Goal: Information Seeking & Learning: Learn about a topic

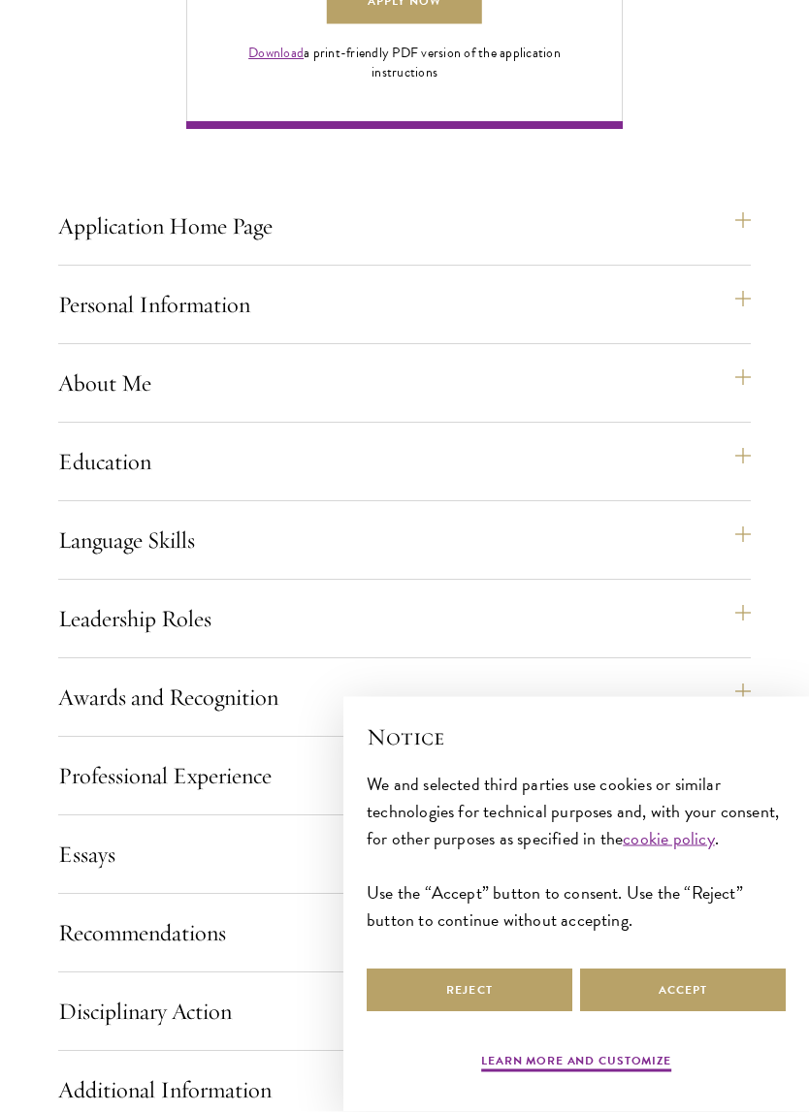
scroll to position [1499, 0]
click at [99, 249] on button "Application Home Page" at bounding box center [404, 226] width 692 height 47
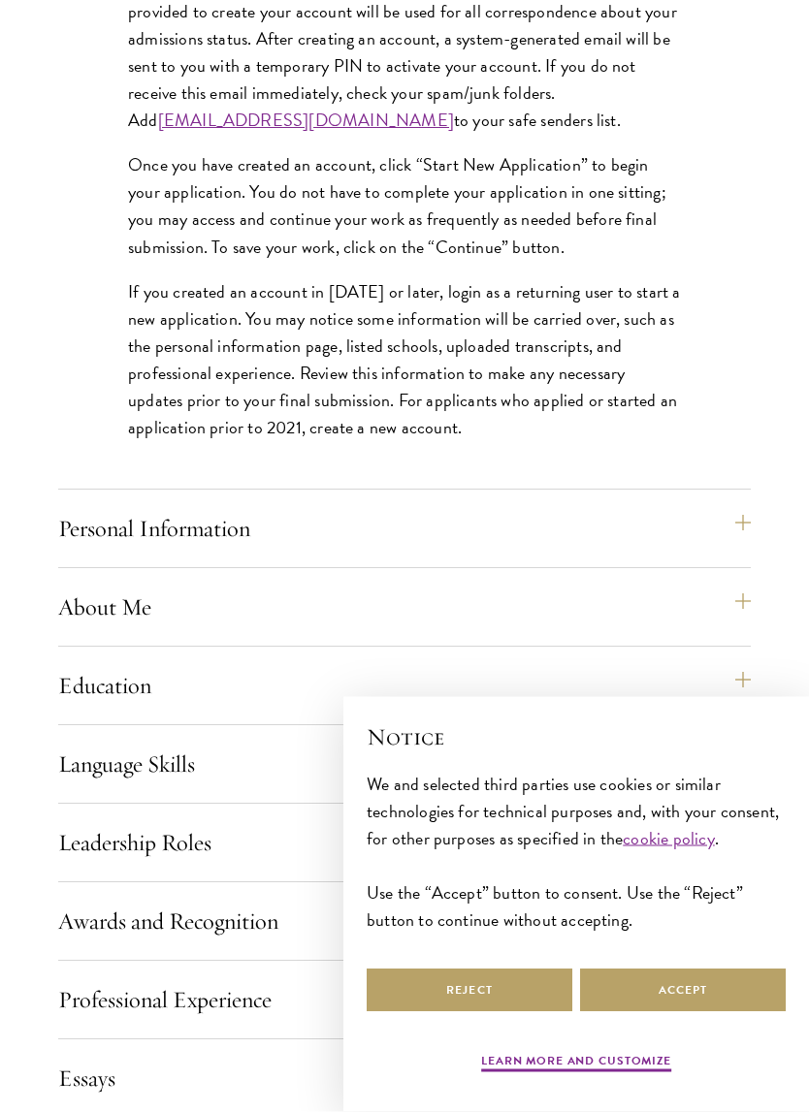
scroll to position [1894, 0]
click at [121, 552] on button "Personal Information" at bounding box center [404, 528] width 692 height 47
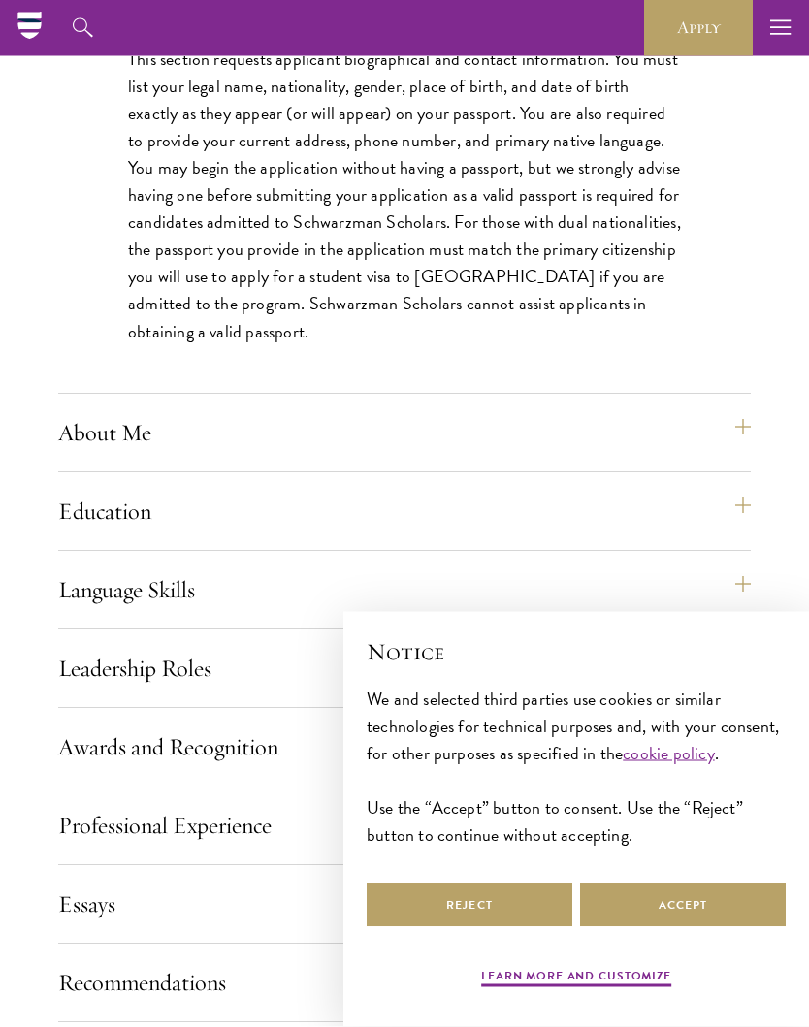
scroll to position [1823, 0]
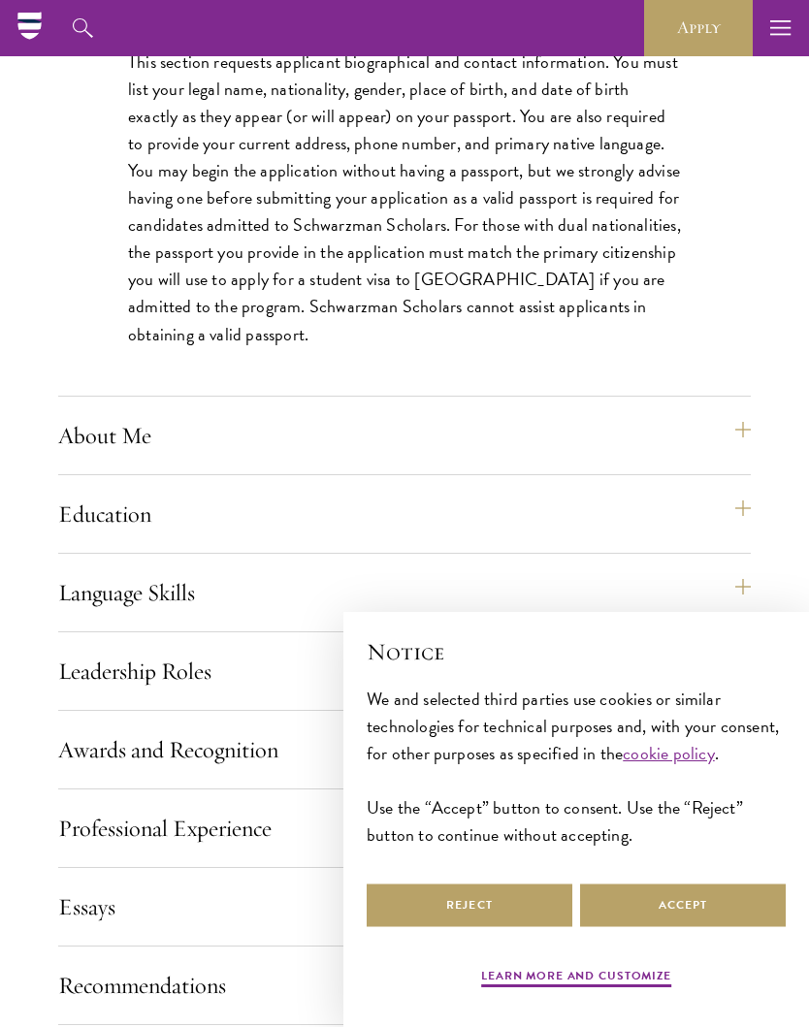
click at [117, 459] on button "About Me" at bounding box center [404, 435] width 692 height 47
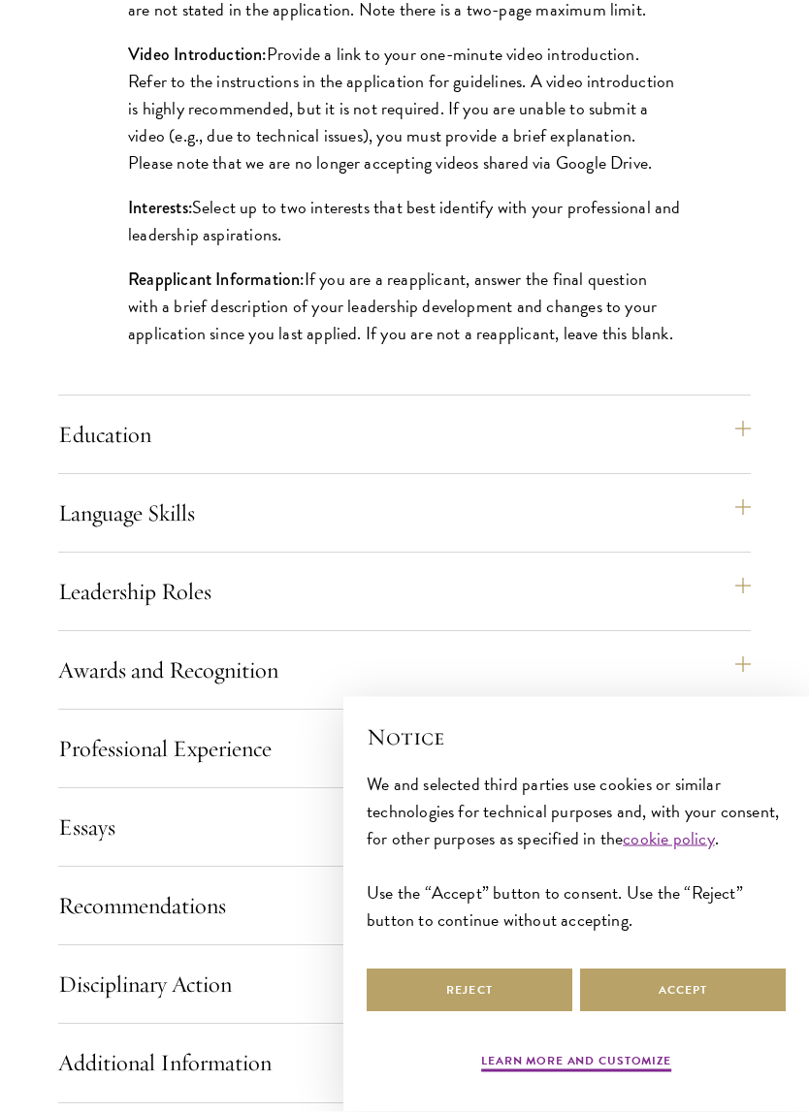
scroll to position [2244, 0]
click at [112, 458] on button "Education" at bounding box center [404, 434] width 692 height 47
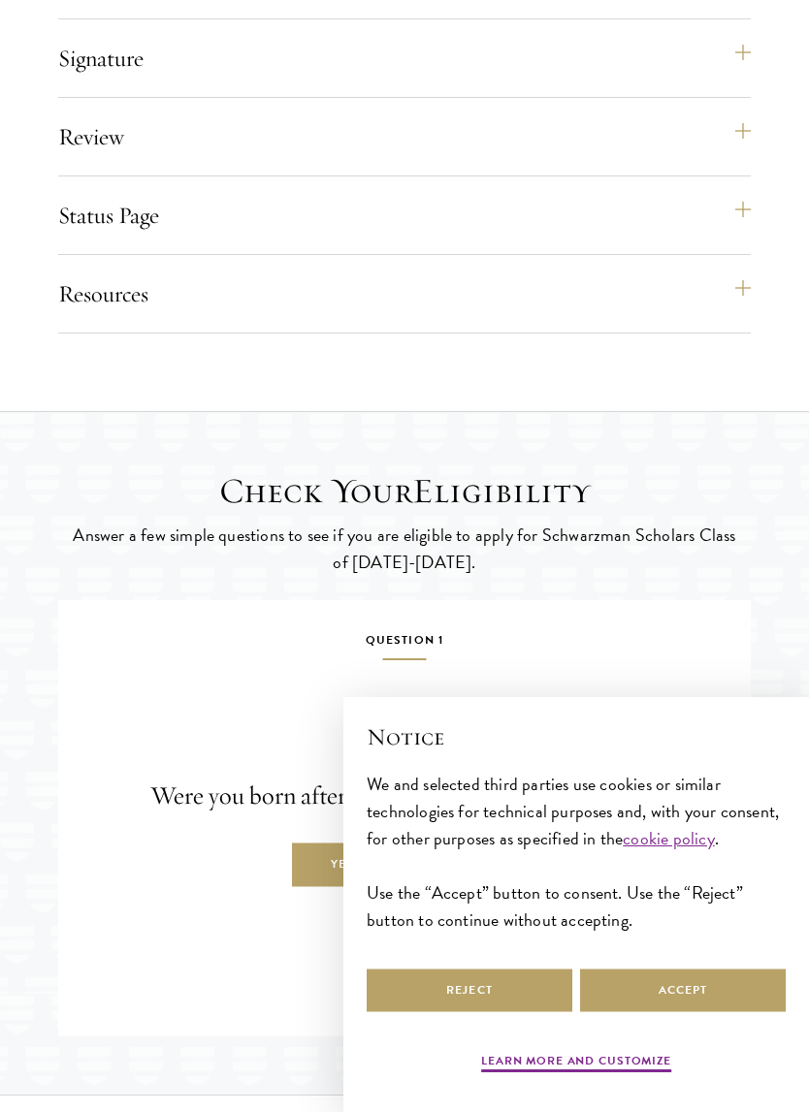
scroll to position [4324, 0]
click at [79, 316] on button "Resources" at bounding box center [404, 293] width 692 height 47
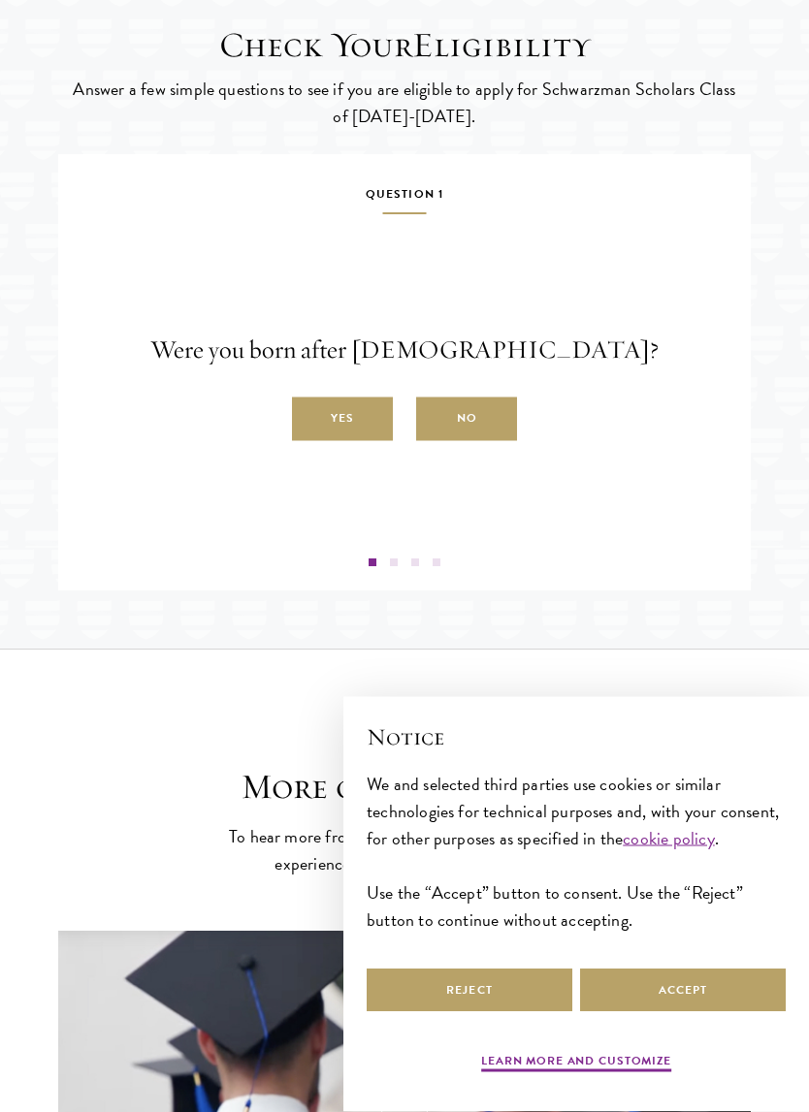
scroll to position [3295, 0]
click at [348, 441] on label "Yes" at bounding box center [342, 420] width 101 height 44
click at [309, 417] on input "Yes" at bounding box center [300, 407] width 17 height 17
click at [356, 441] on label "Yes" at bounding box center [342, 420] width 101 height 44
click at [309, 417] on input "Yes" at bounding box center [300, 407] width 17 height 17
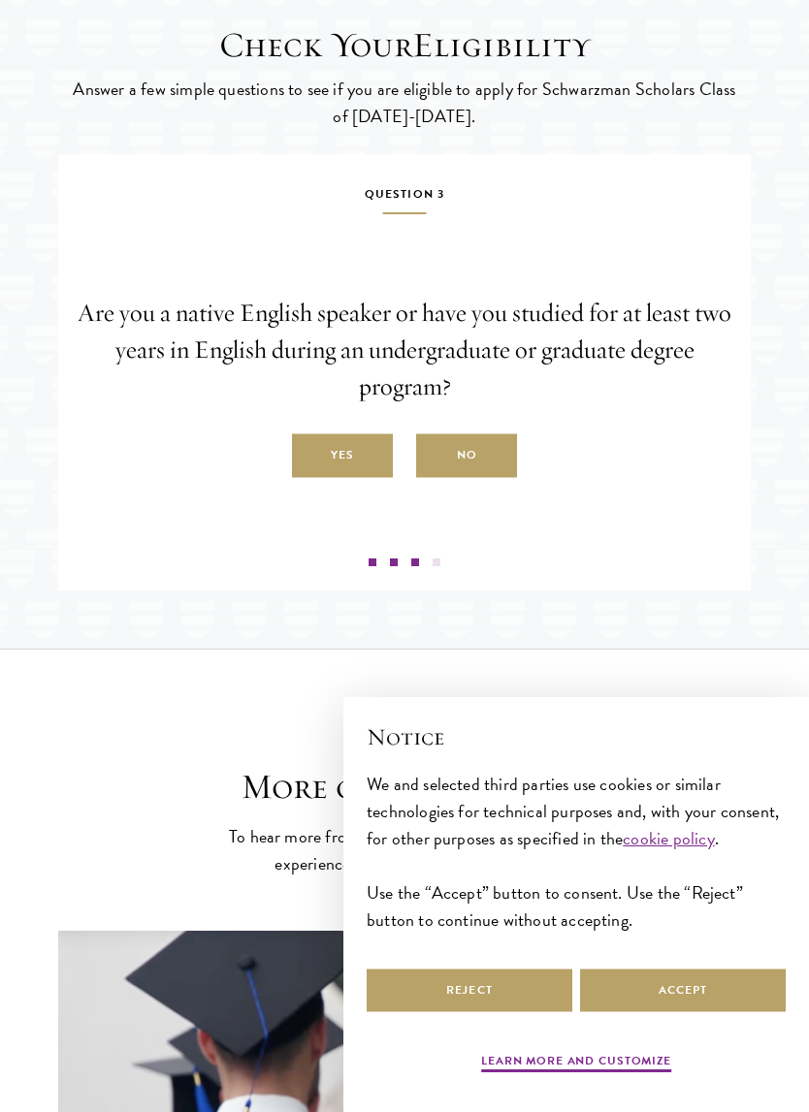
click at [327, 478] on label "Yes" at bounding box center [342, 456] width 101 height 44
click at [309, 454] on input "Yes" at bounding box center [300, 444] width 17 height 17
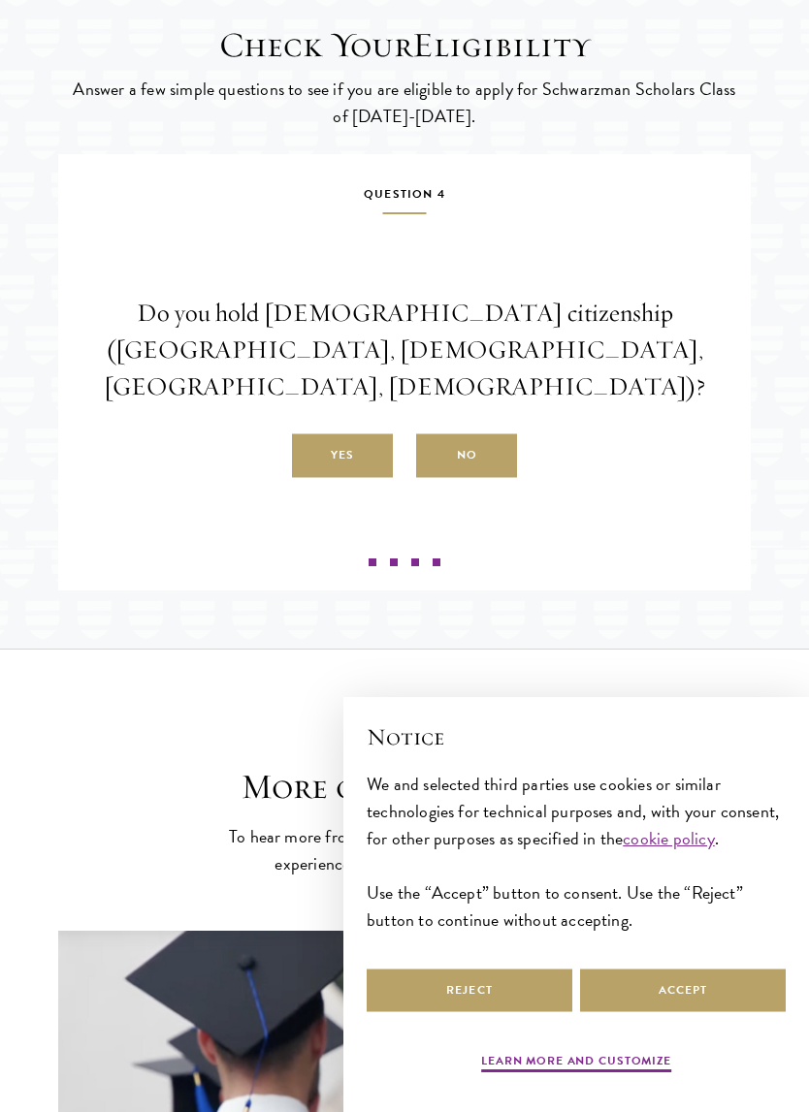
click at [479, 478] on label "No" at bounding box center [466, 456] width 101 height 44
click at [433, 454] on input "No" at bounding box center [424, 444] width 17 height 17
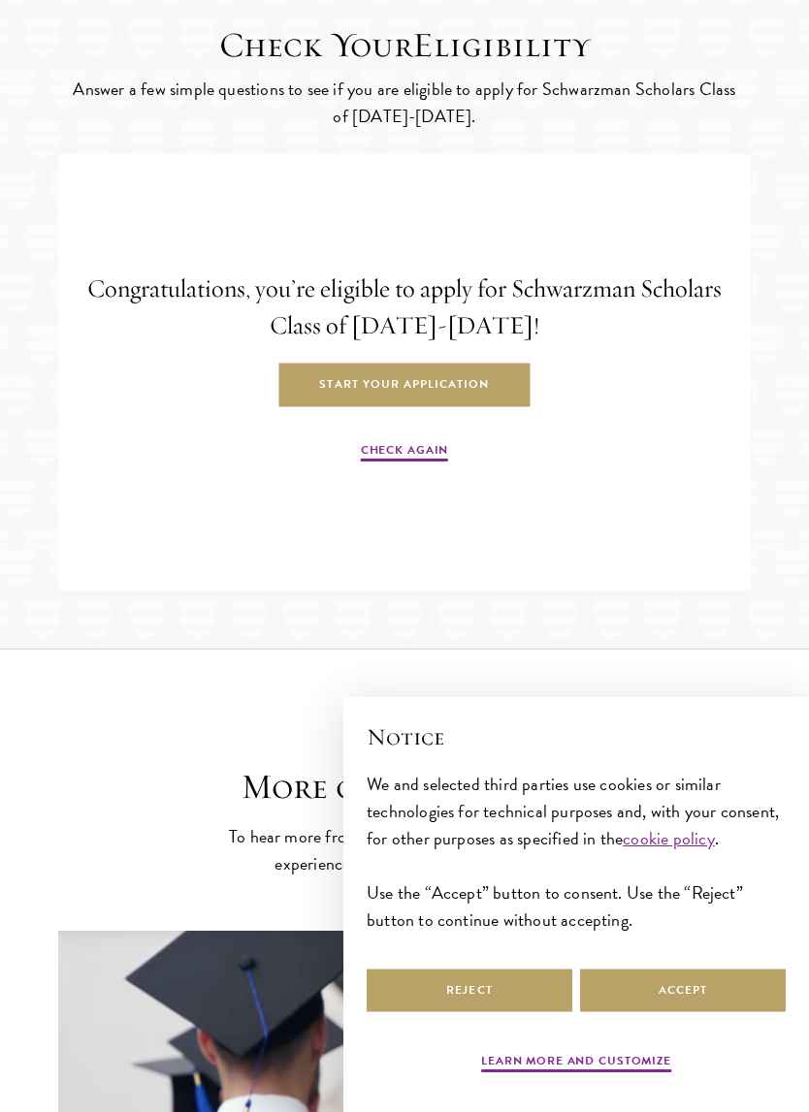
click at [416, 464] on link "Check Again" at bounding box center [404, 452] width 87 height 23
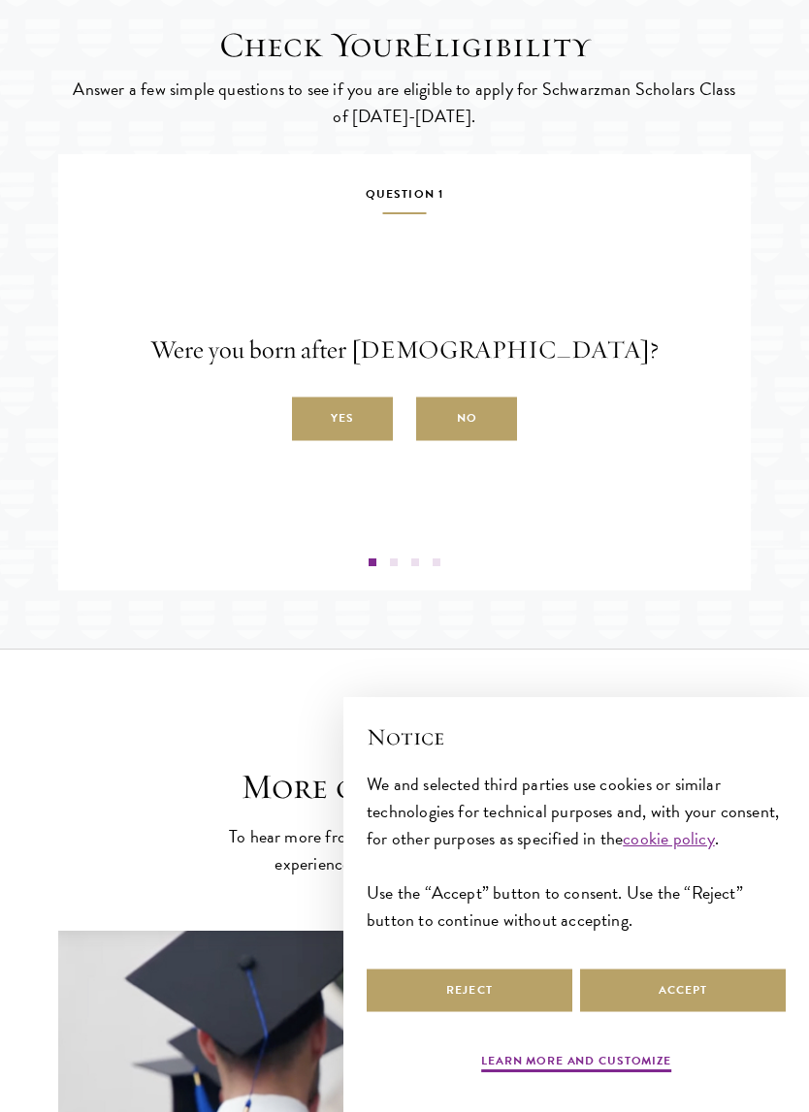
click at [367, 441] on label "Yes" at bounding box center [342, 420] width 101 height 44
click at [309, 417] on input "Yes" at bounding box center [300, 407] width 17 height 17
click at [355, 441] on label "Yes" at bounding box center [342, 420] width 101 height 44
click at [309, 417] on input "Yes" at bounding box center [300, 407] width 17 height 17
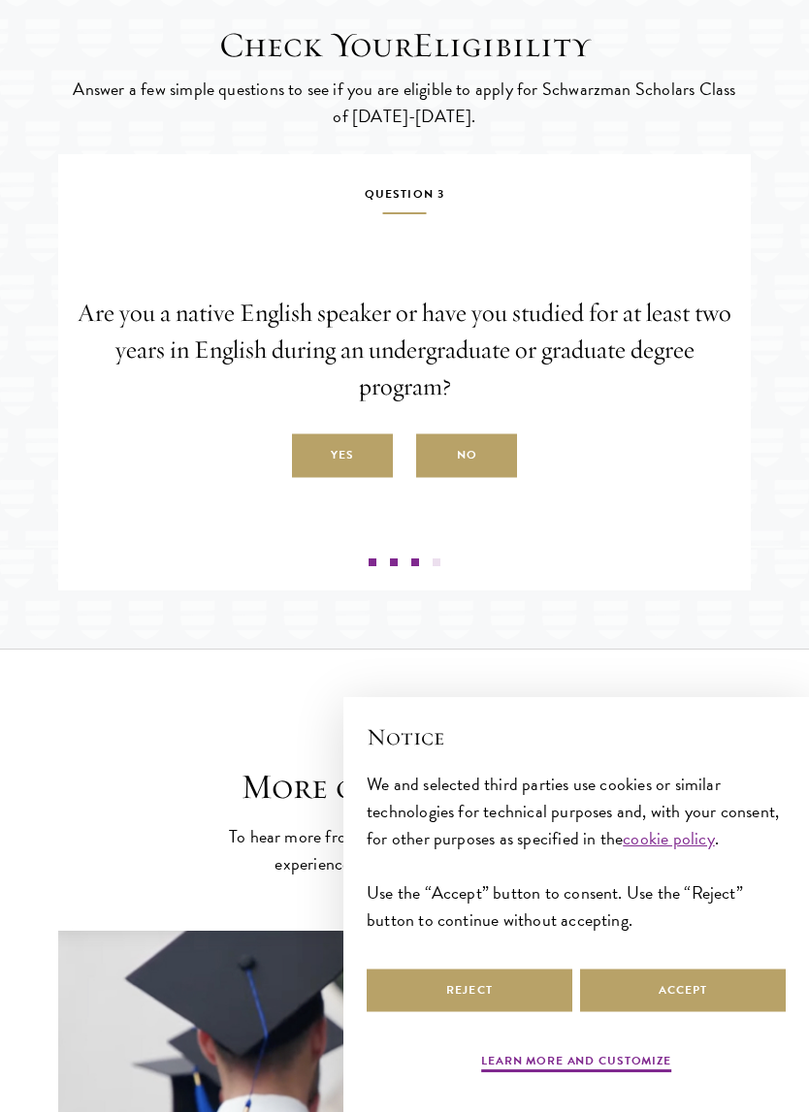
click at [362, 478] on label "Yes" at bounding box center [342, 456] width 101 height 44
click at [309, 454] on input "Yes" at bounding box center [300, 444] width 17 height 17
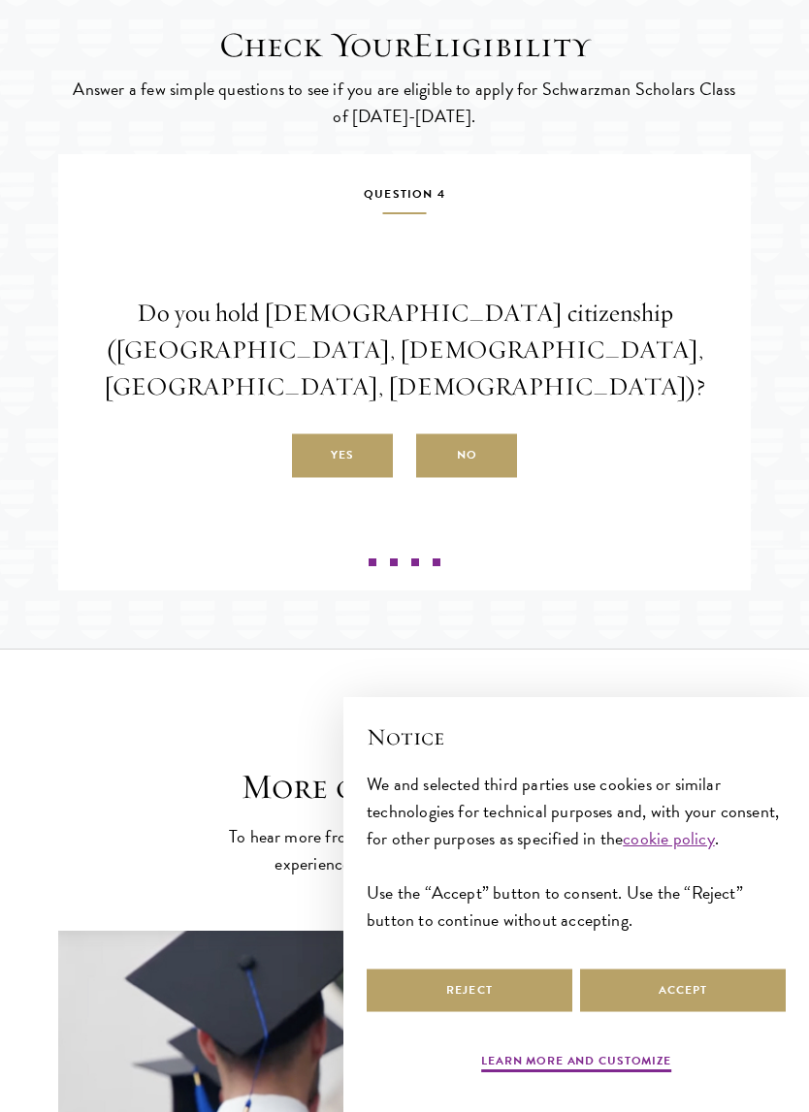
click at [349, 478] on label "Yes" at bounding box center [342, 456] width 101 height 44
click at [309, 454] on input "Yes" at bounding box center [300, 444] width 17 height 17
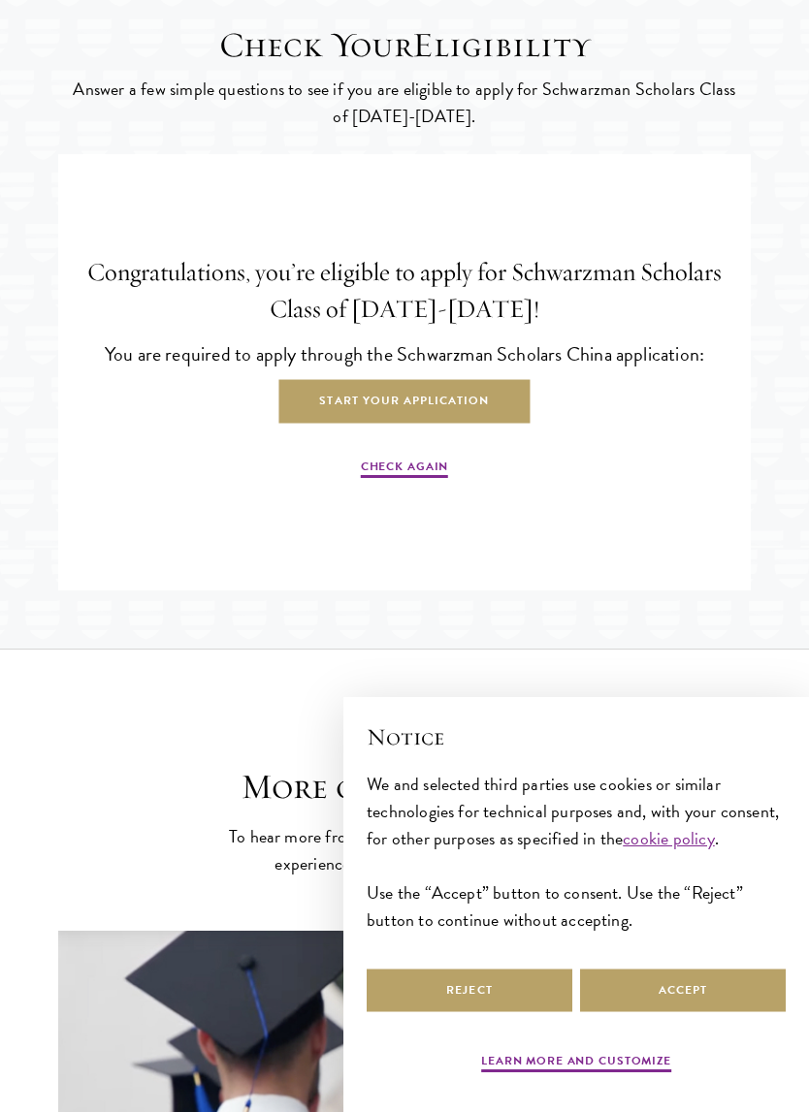
click at [406, 481] on link "Check Again" at bounding box center [404, 469] width 87 height 23
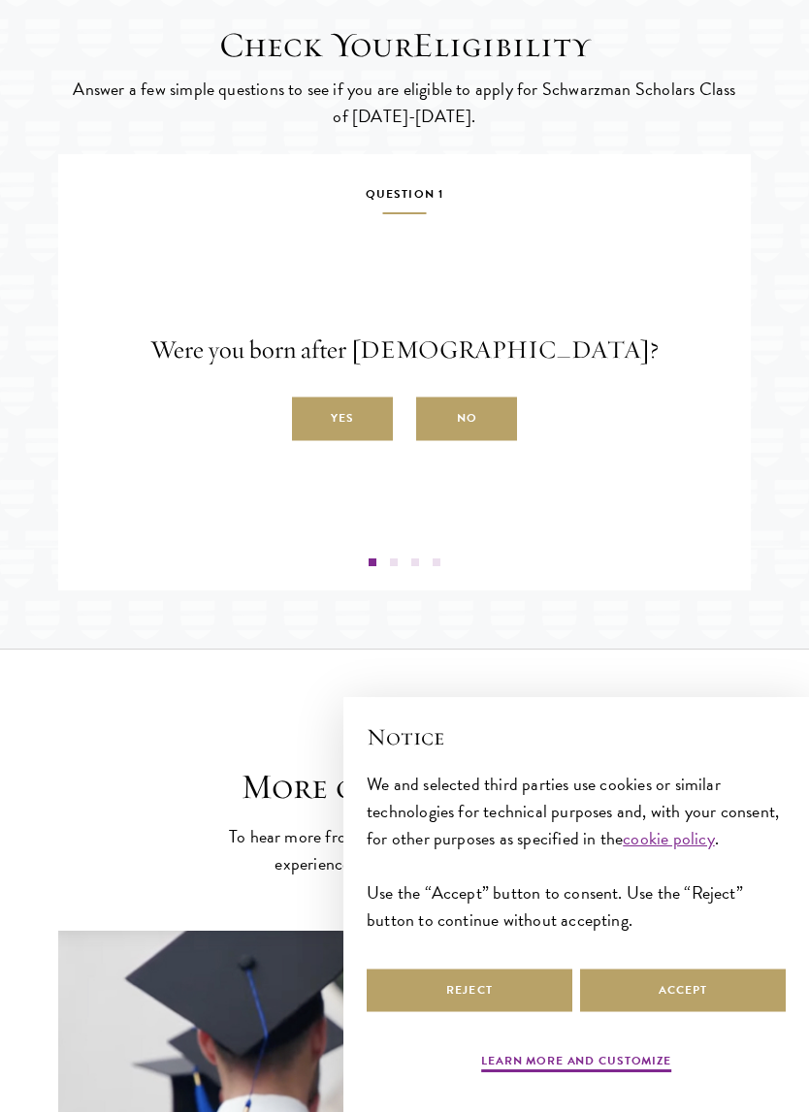
click at [357, 441] on label "Yes" at bounding box center [342, 420] width 101 height 44
click at [309, 417] on input "Yes" at bounding box center [300, 407] width 17 height 17
click at [356, 441] on label "Yes" at bounding box center [342, 420] width 101 height 44
click at [309, 417] on input "Yes" at bounding box center [300, 407] width 17 height 17
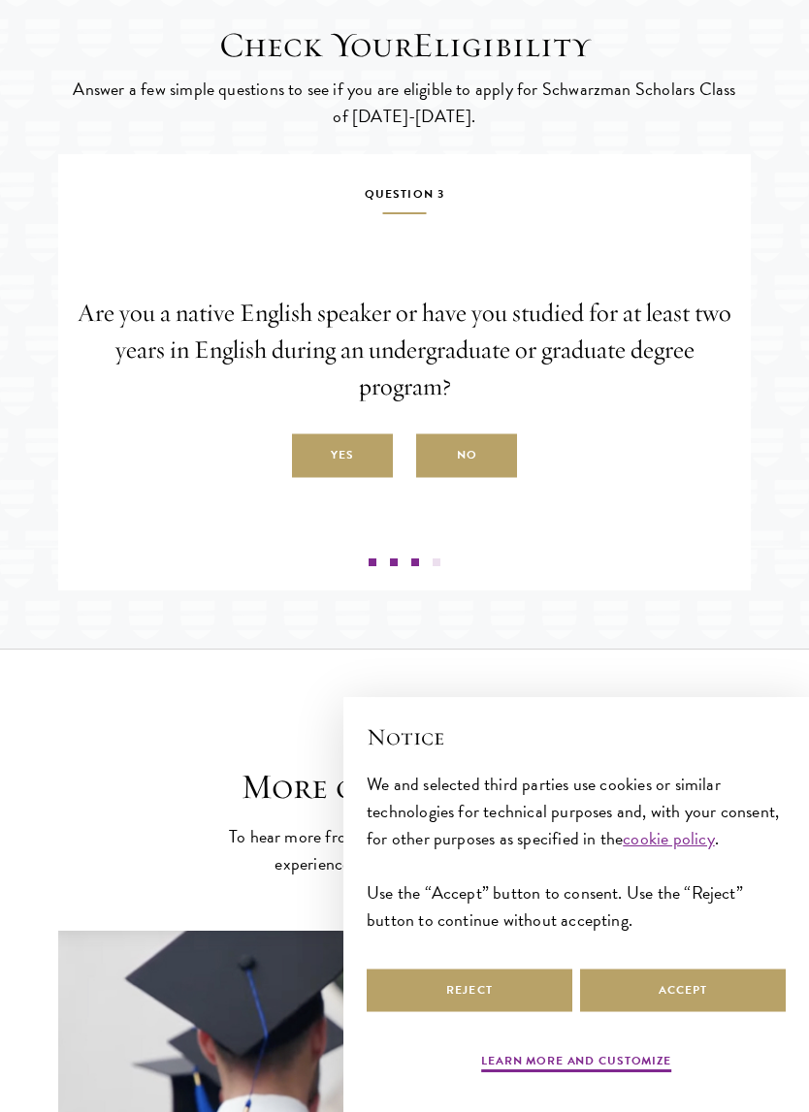
click at [475, 478] on label "No" at bounding box center [466, 456] width 101 height 44
click at [433, 454] on input "No" at bounding box center [424, 444] width 17 height 17
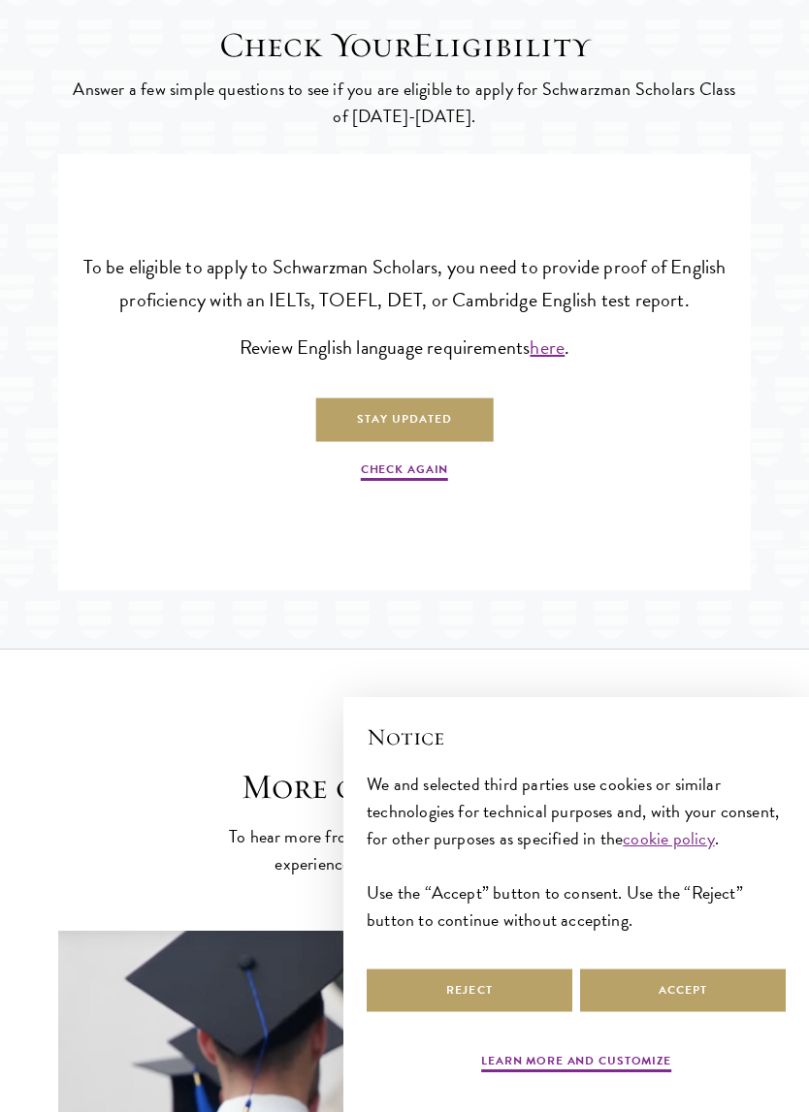
click at [406, 484] on link "Check Again" at bounding box center [404, 472] width 87 height 23
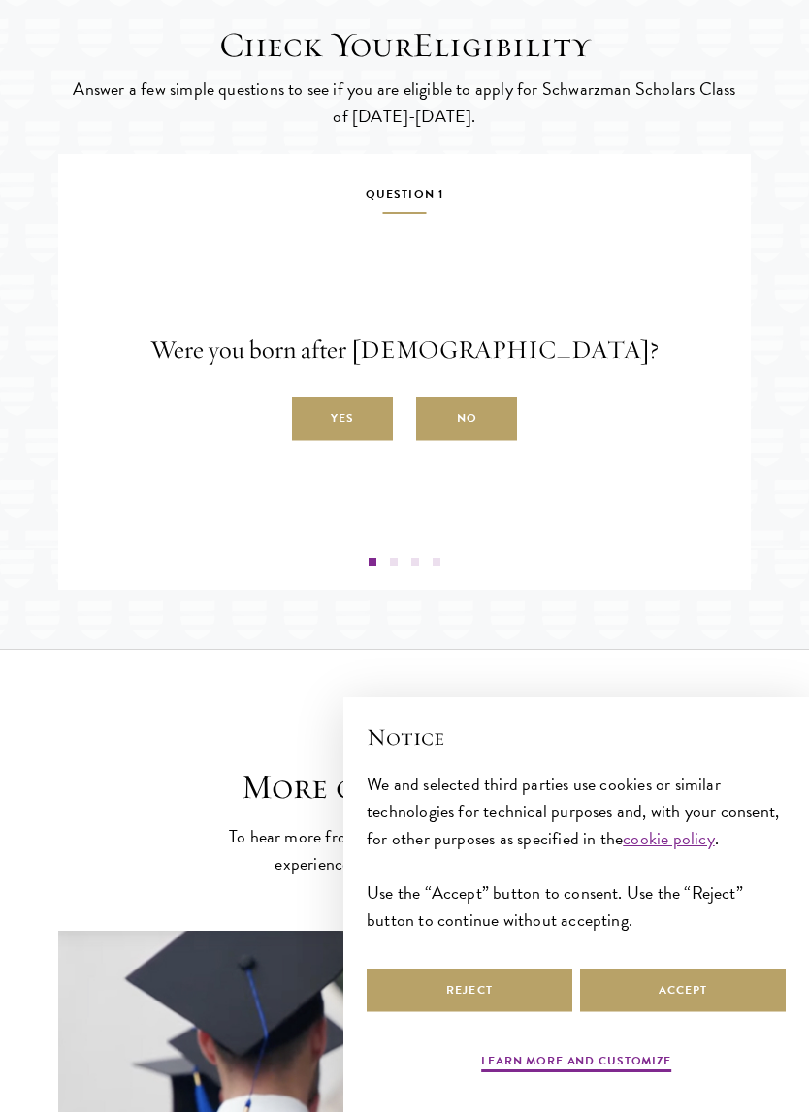
click at [461, 441] on label "No" at bounding box center [466, 420] width 101 height 44
click at [433, 417] on input "No" at bounding box center [424, 407] width 17 height 17
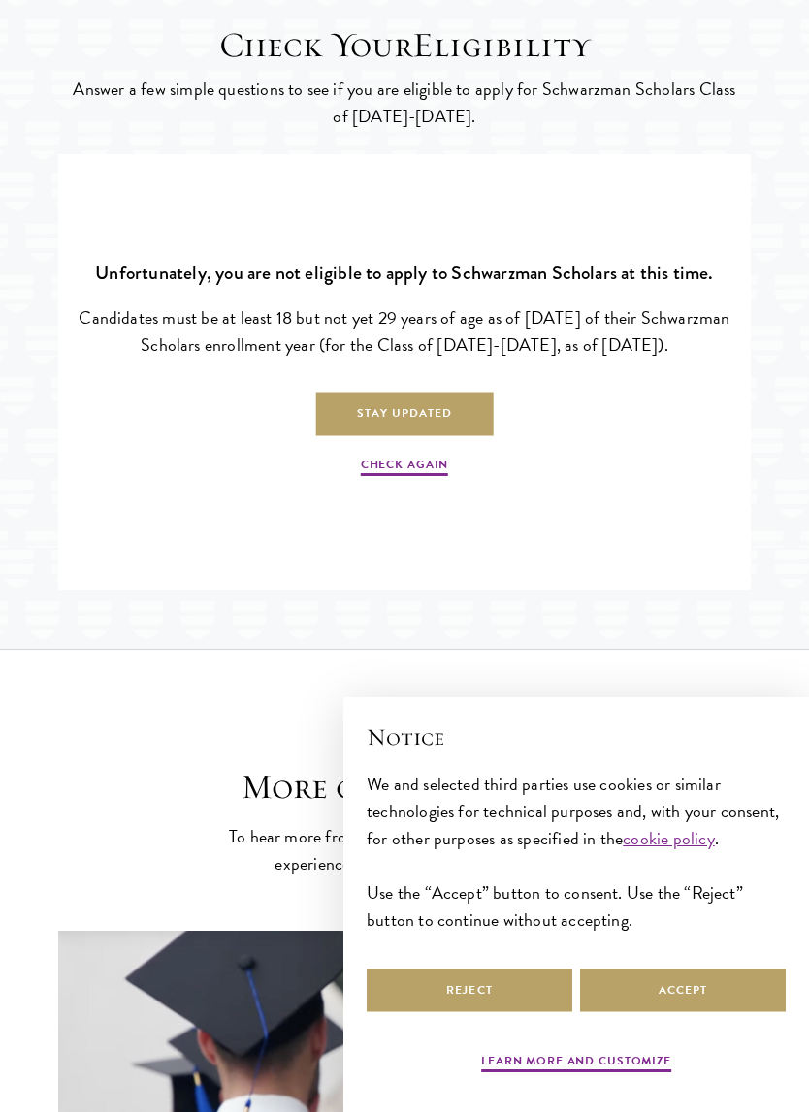
click at [407, 479] on link "Check Again" at bounding box center [404, 467] width 87 height 23
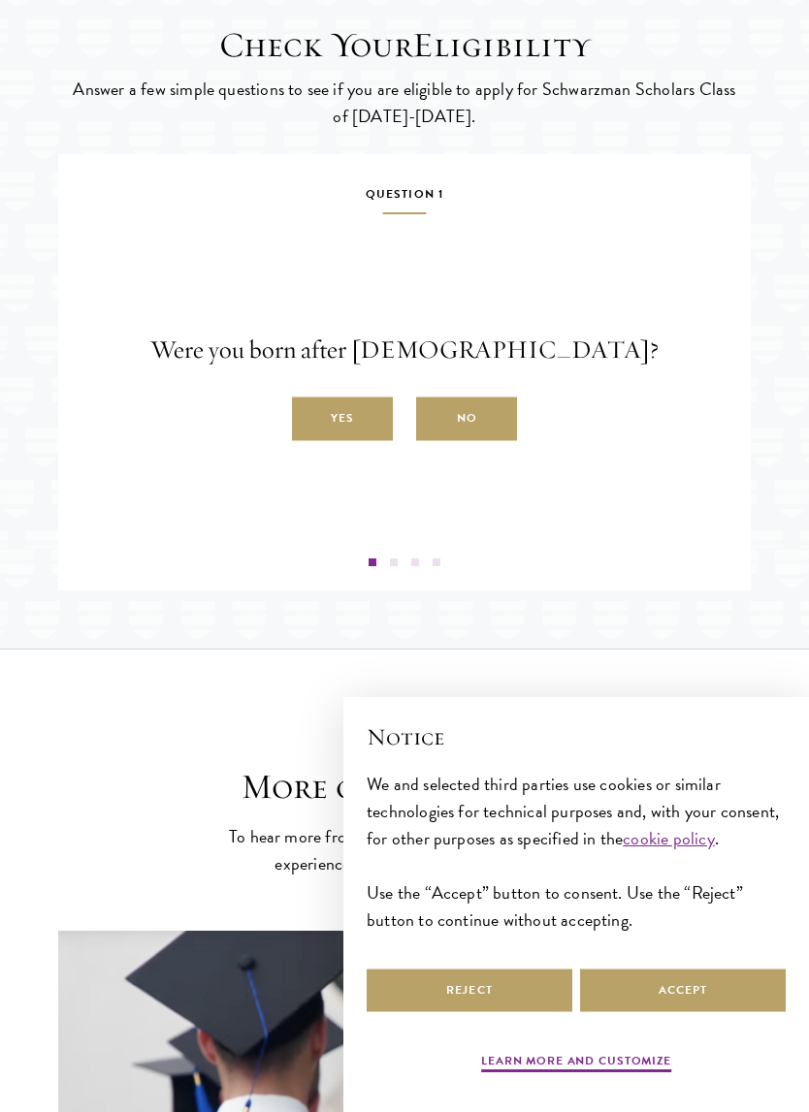
click at [368, 441] on label "Yes" at bounding box center [342, 420] width 101 height 44
click at [309, 417] on input "Yes" at bounding box center [300, 407] width 17 height 17
click at [456, 441] on label "No" at bounding box center [466, 420] width 101 height 44
click at [433, 417] on input "No" at bounding box center [424, 407] width 17 height 17
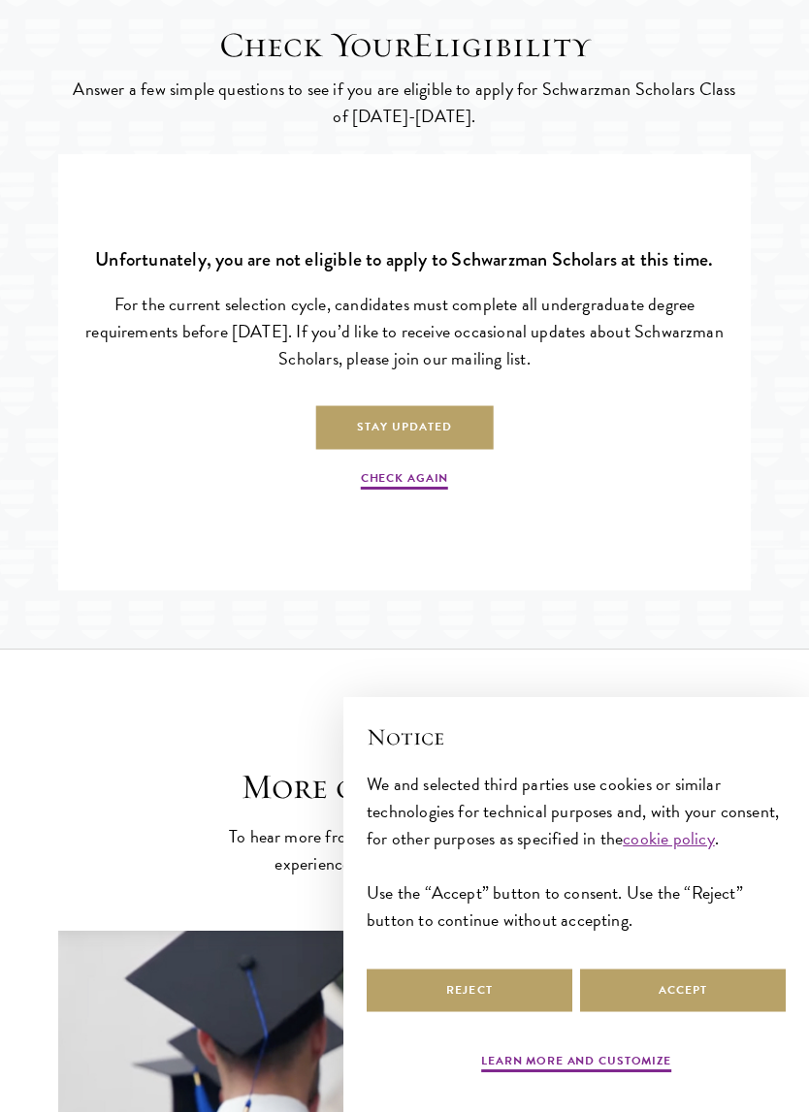
click at [414, 493] on link "Check Again" at bounding box center [404, 480] width 87 height 23
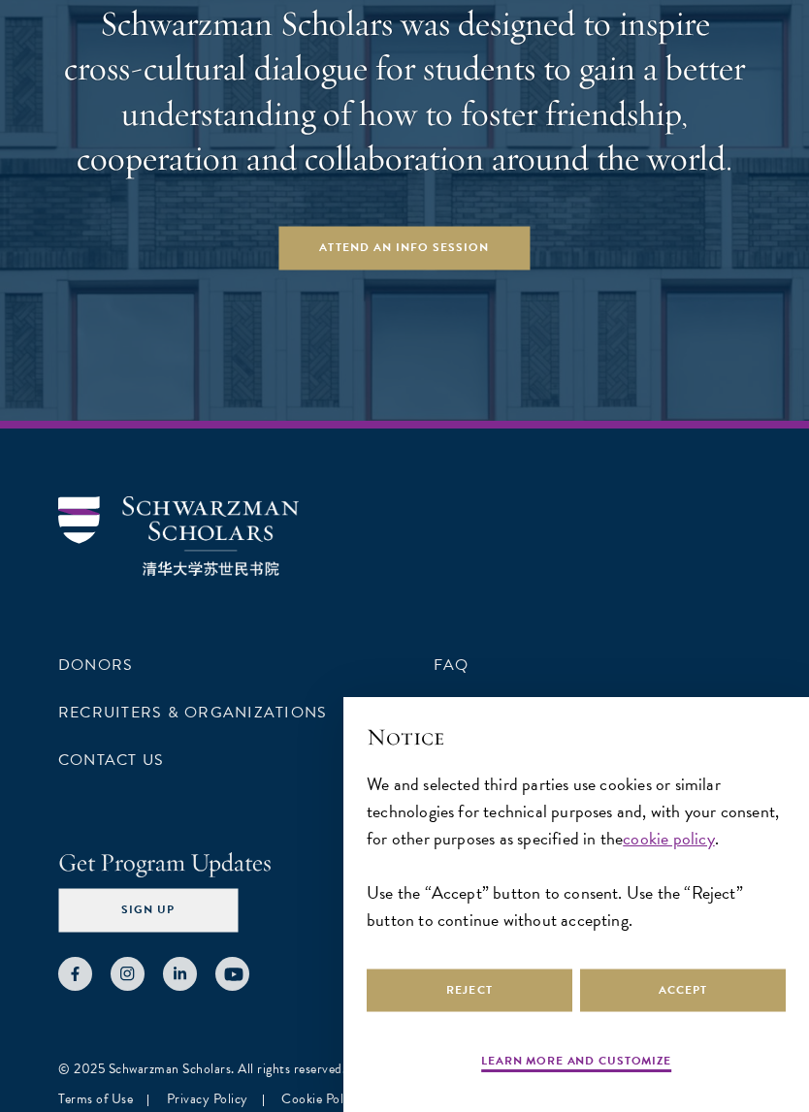
scroll to position [5257, 0]
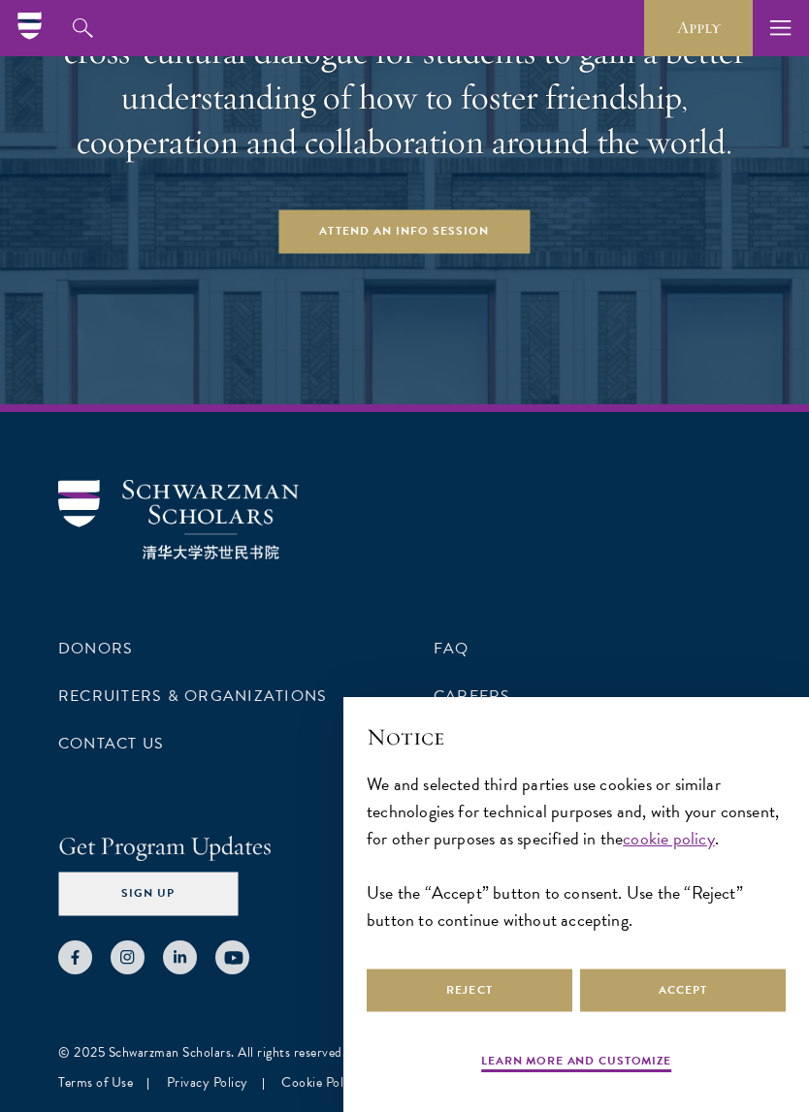
click at [450, 637] on link "FAQ" at bounding box center [451, 648] width 36 height 23
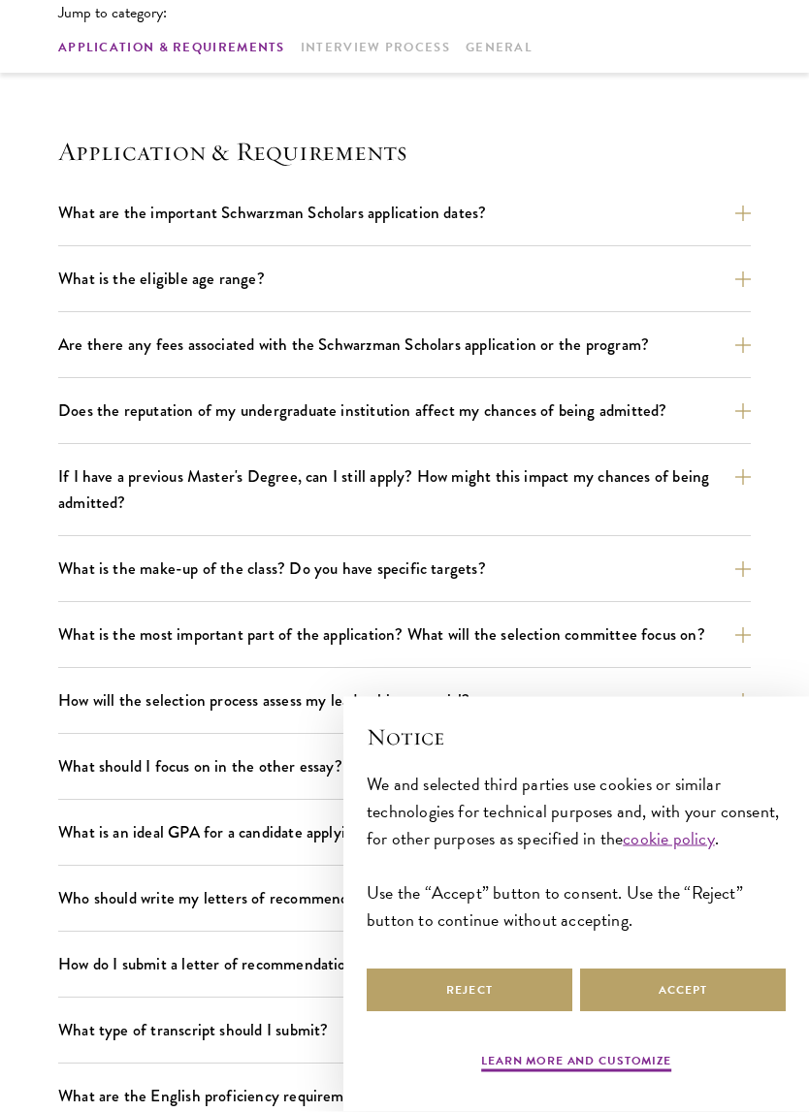
scroll to position [520, 0]
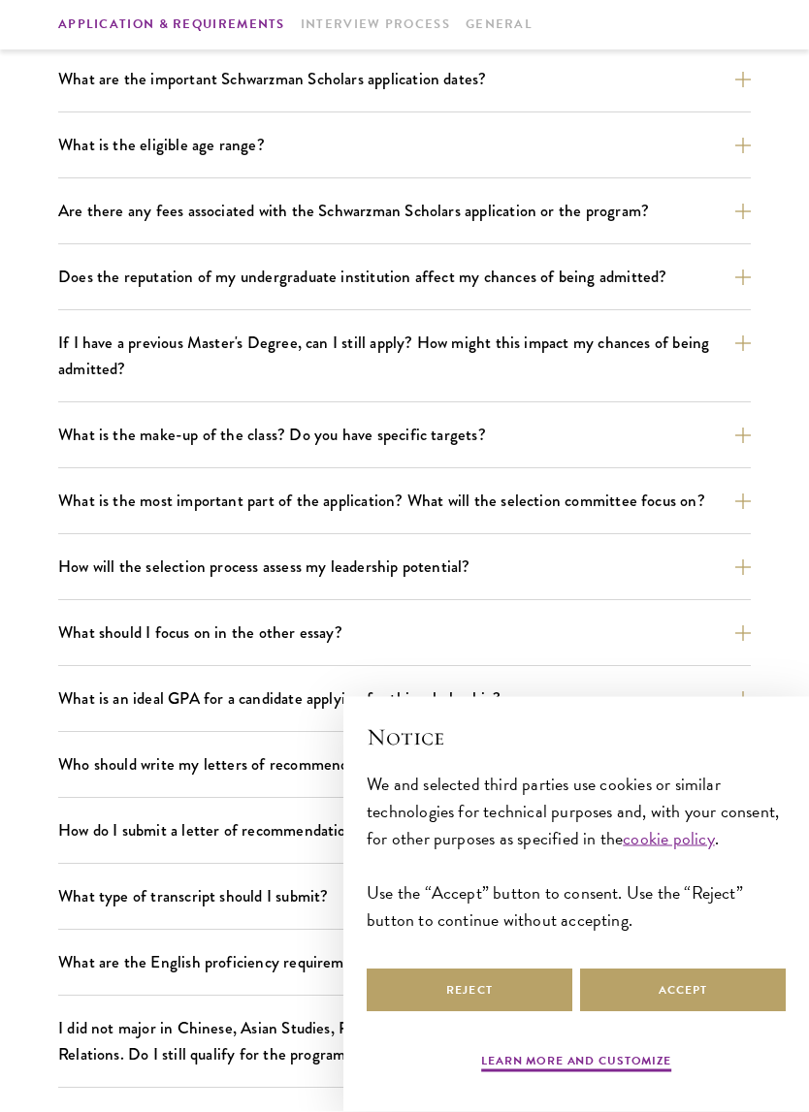
click at [91, 359] on button "If I have a previous Master's Degree, can I still apply? How might this impact …" at bounding box center [404, 357] width 692 height 60
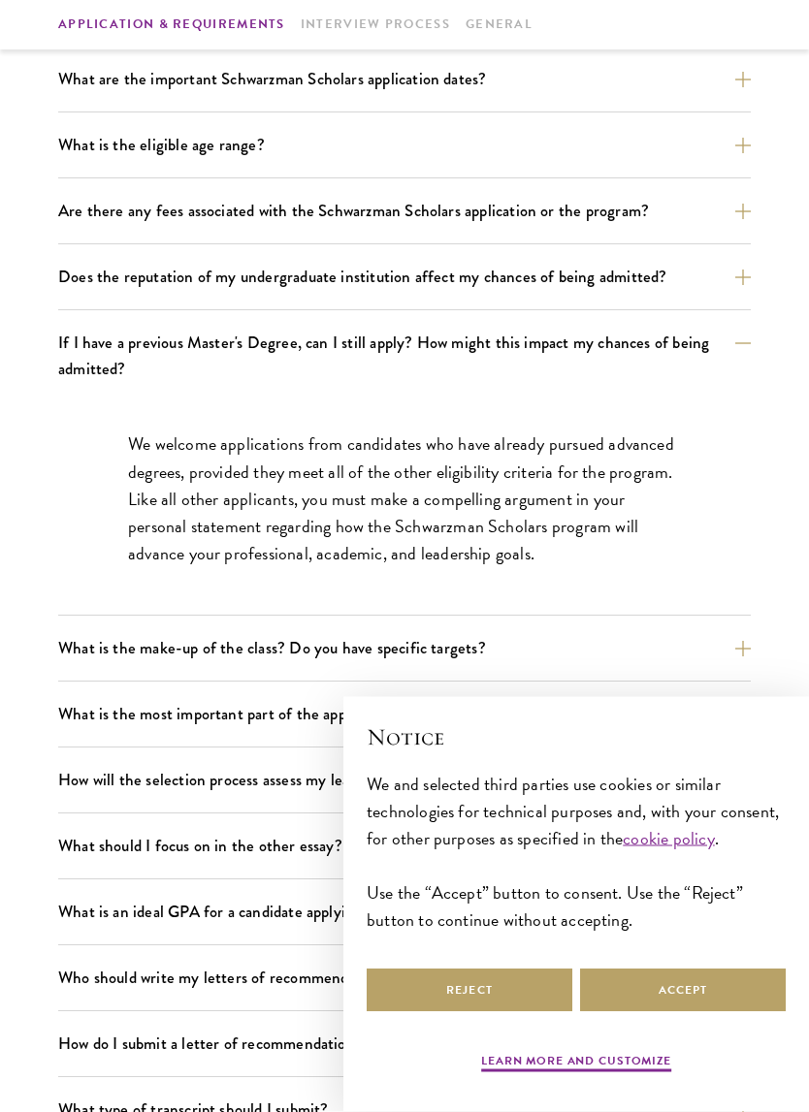
scroll to position [654, 0]
click at [98, 342] on button "If I have a previous Master's Degree, can I still apply? How might this impact …" at bounding box center [404, 356] width 692 height 60
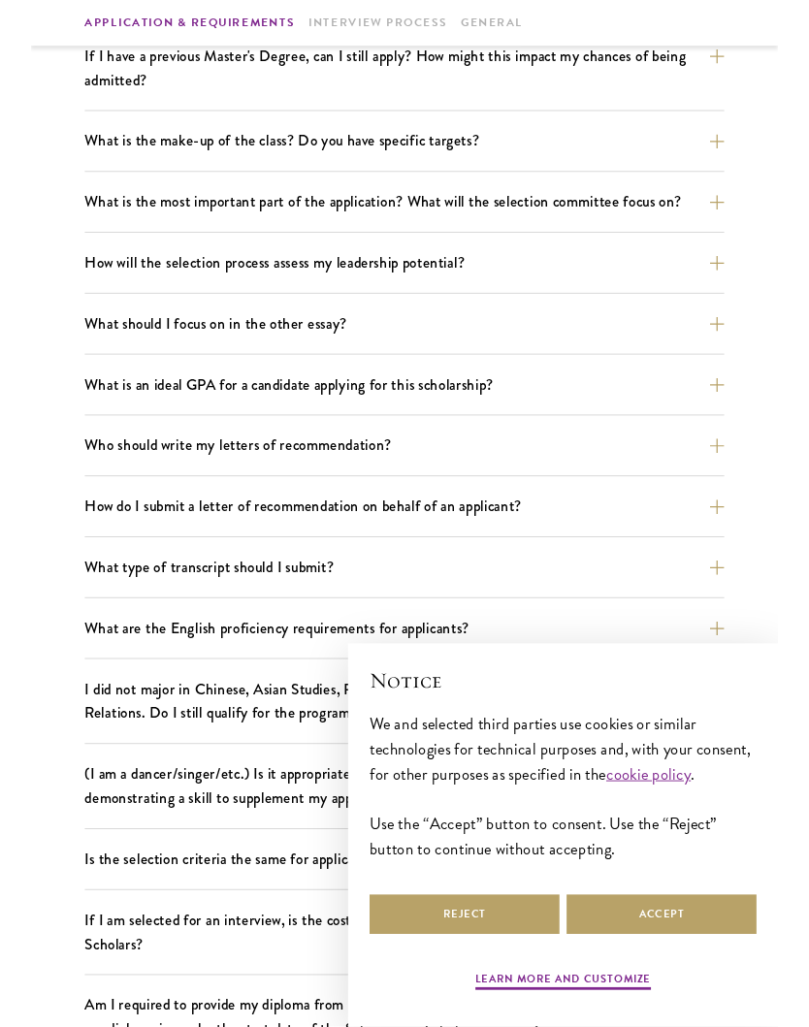
scroll to position [903, 0]
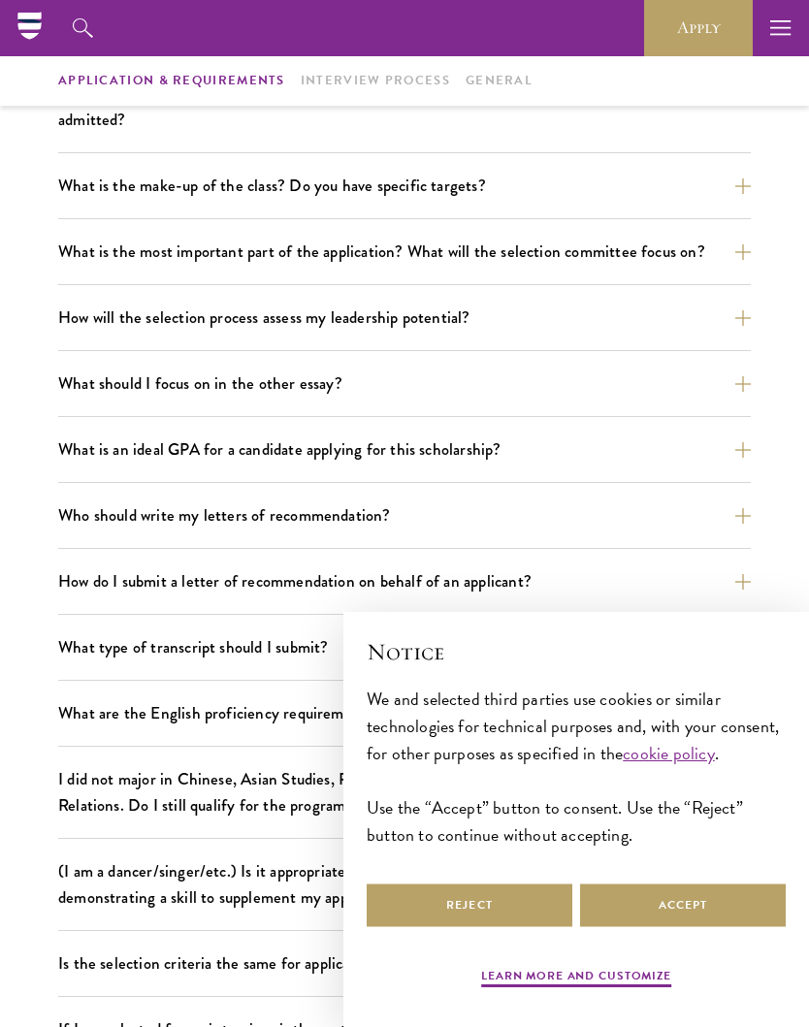
click at [77, 181] on button "What is the make-up of the class? Do you have specific targets?" at bounding box center [404, 186] width 692 height 34
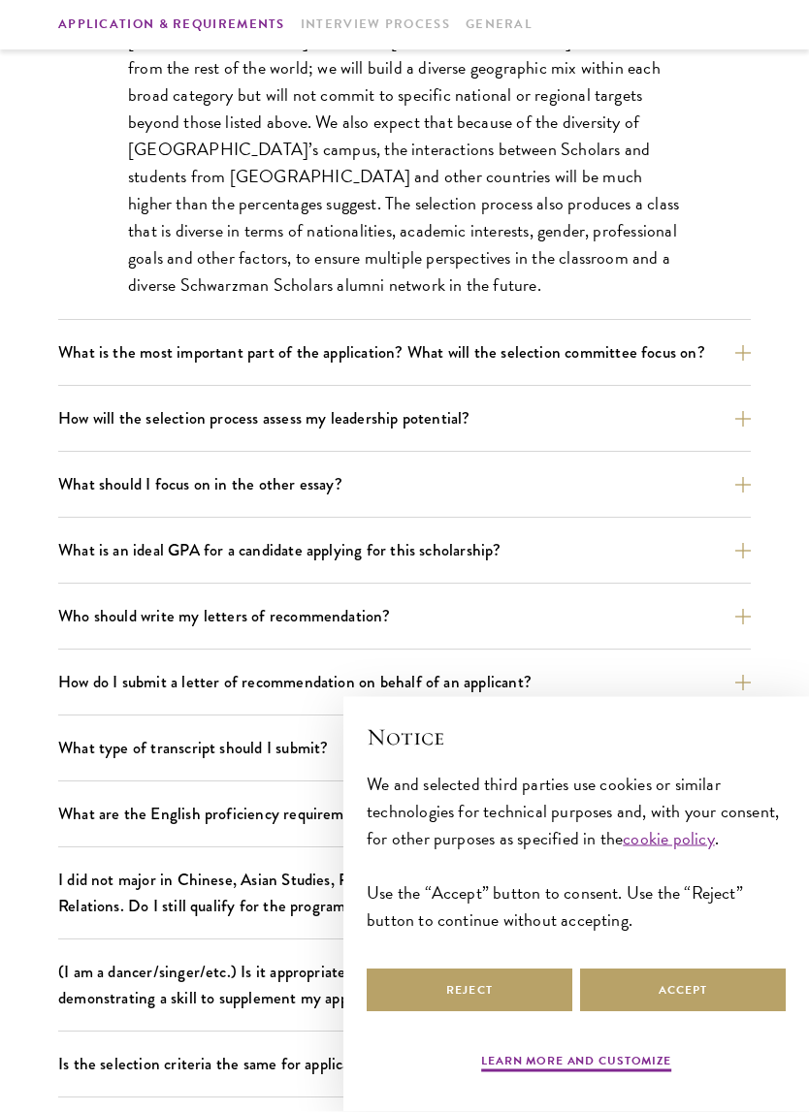
scroll to position [1165, 0]
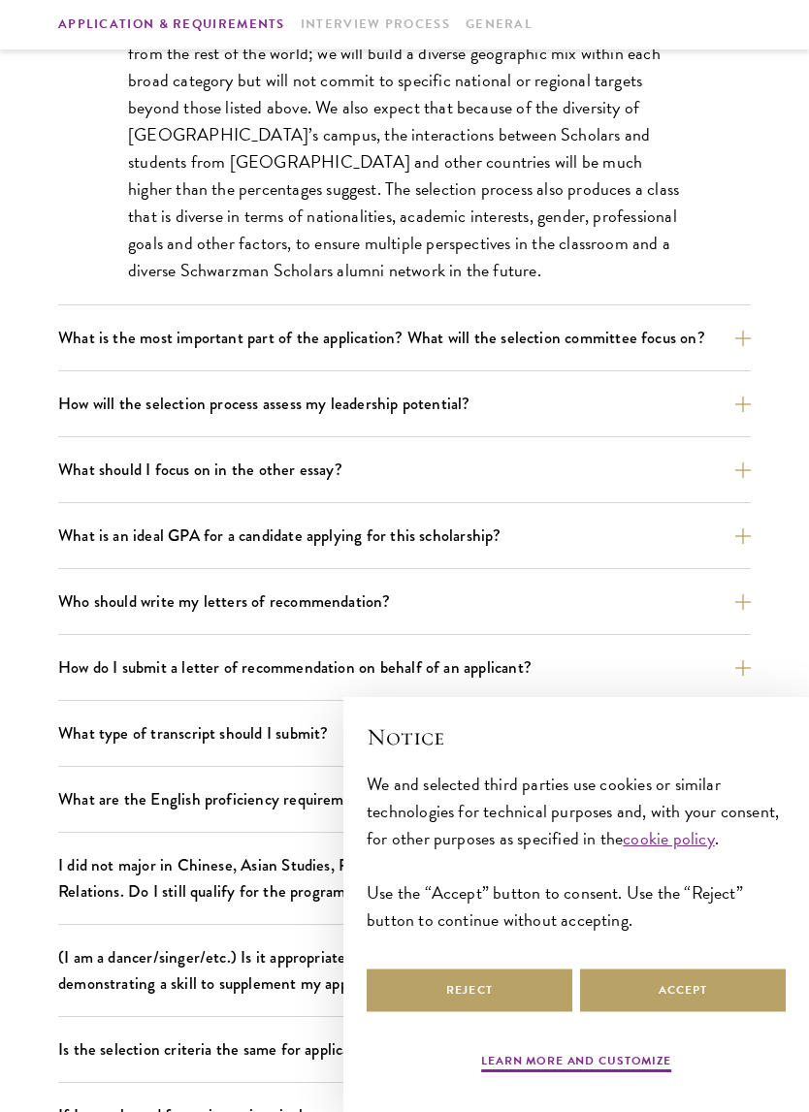
click at [113, 338] on button "What is the most important part of the application? What will the selection com…" at bounding box center [404, 338] width 692 height 34
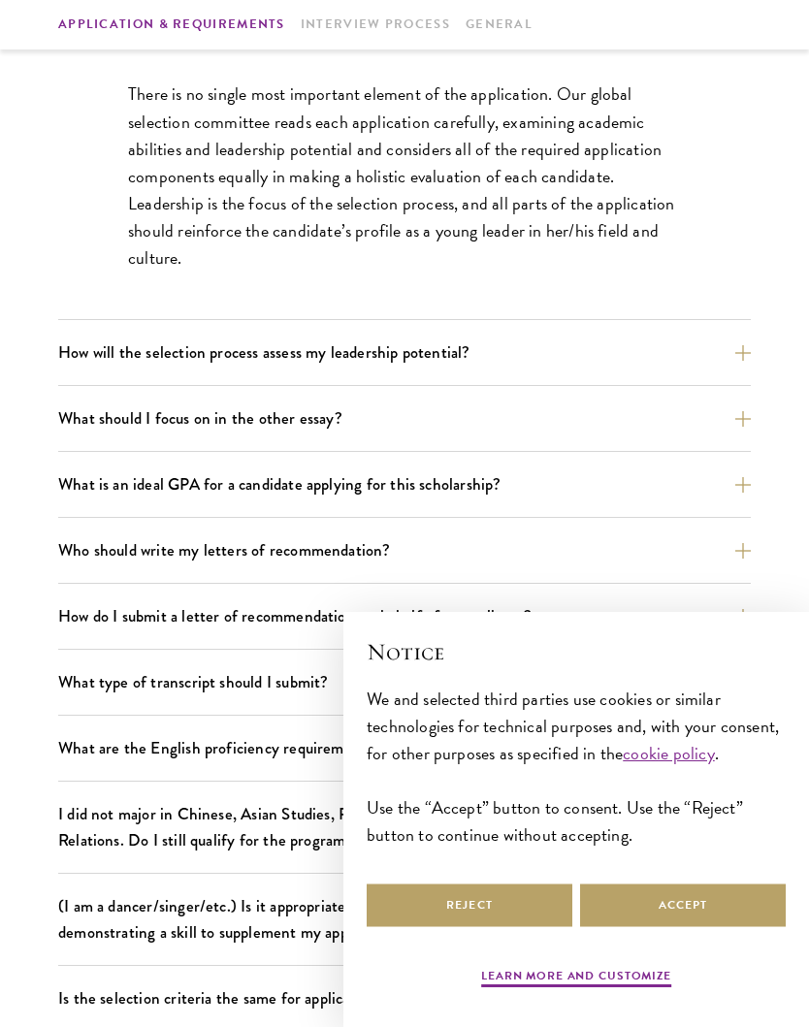
scroll to position [1134, 0]
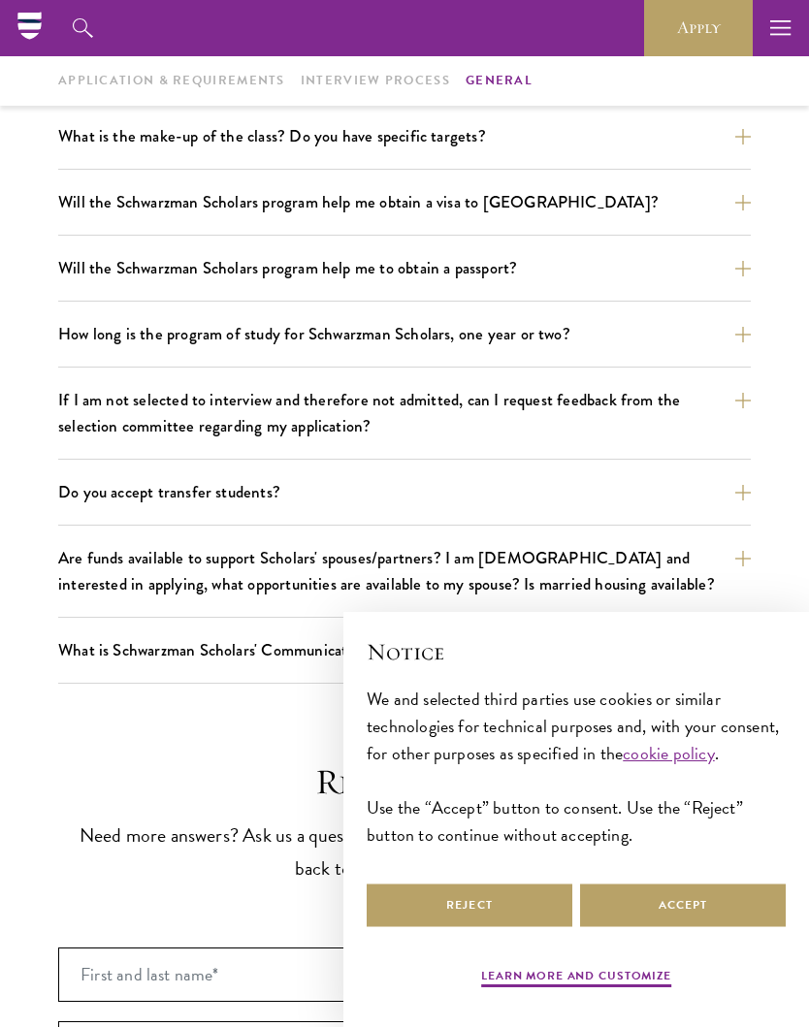
click at [87, 208] on button "Will the Schwarzman Scholars program help me obtain a visa to China?" at bounding box center [404, 202] width 692 height 34
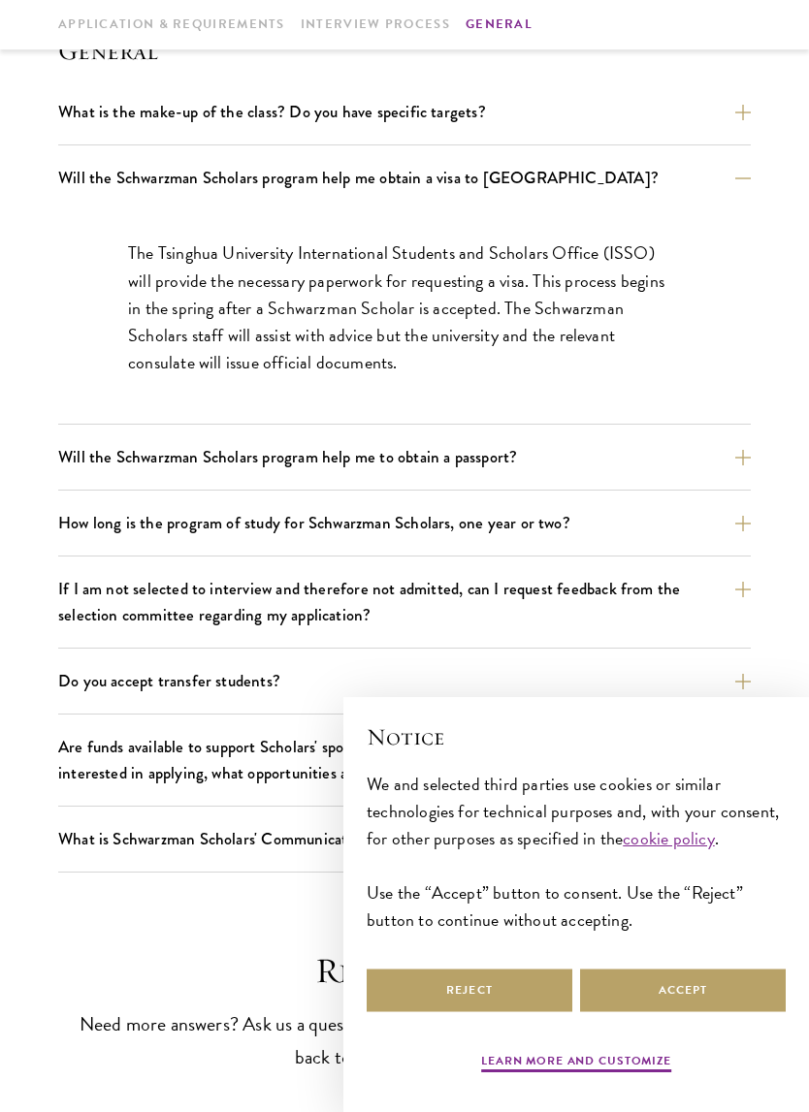
scroll to position [2679, 0]
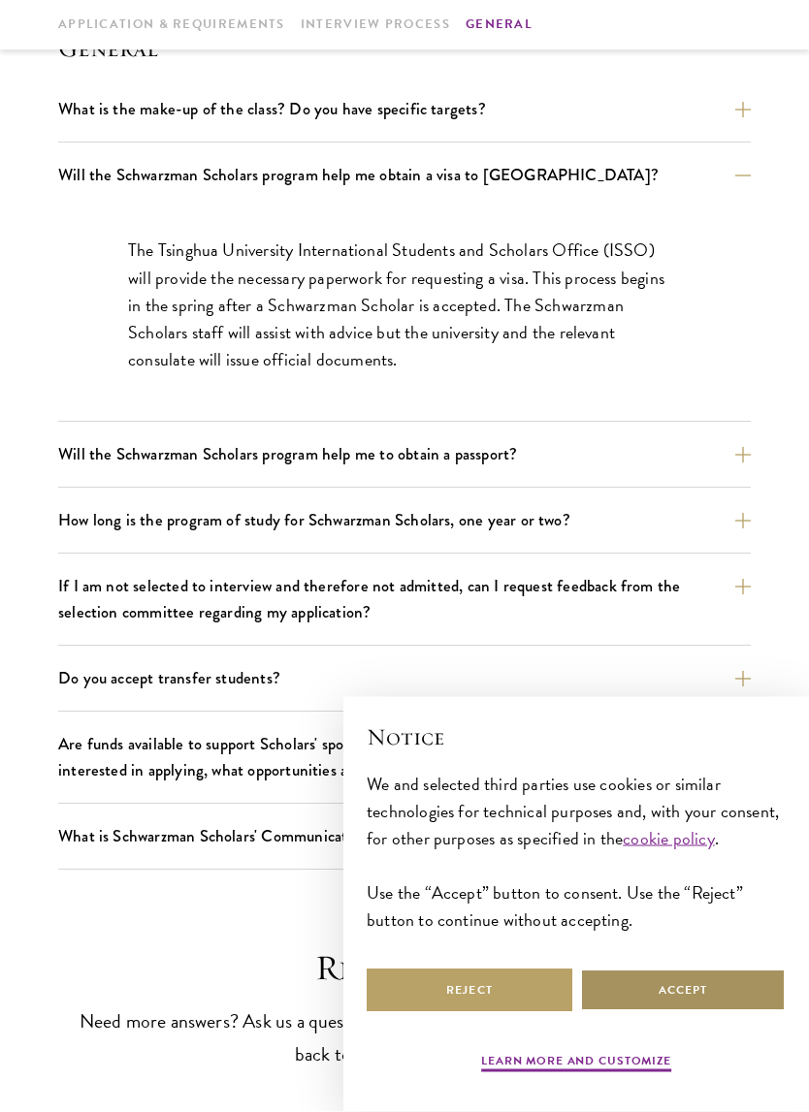
click at [686, 980] on button "Accept" at bounding box center [683, 991] width 206 height 44
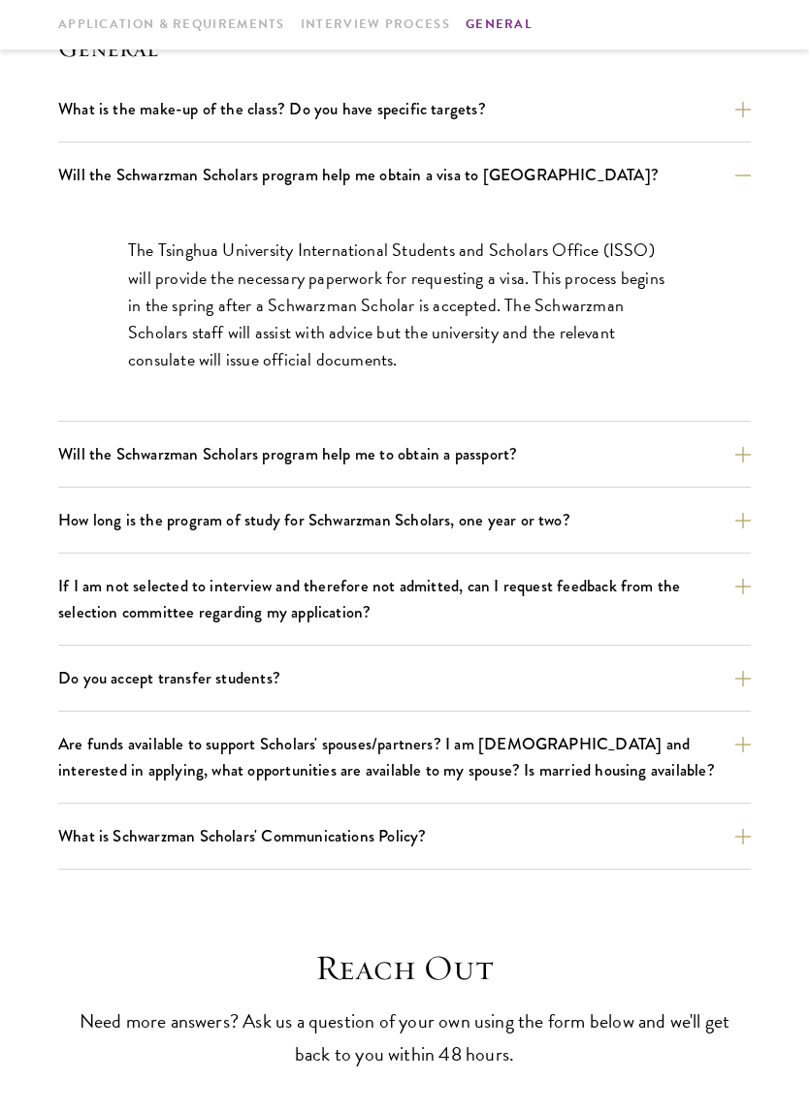
click at [135, 441] on button "Will the Schwarzman Scholars program help me to obtain a passport?" at bounding box center [404, 454] width 692 height 34
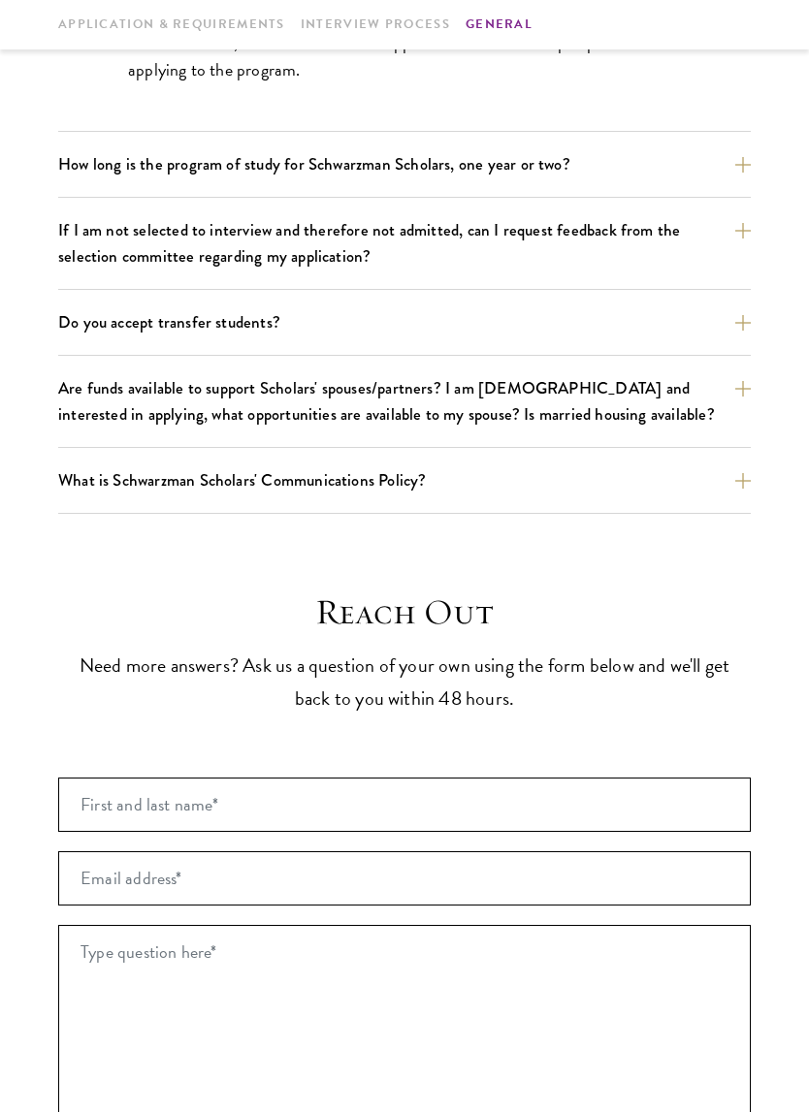
click at [126, 391] on button "Are funds available to support Scholars' spouses/partners? I am married and int…" at bounding box center [404, 402] width 692 height 60
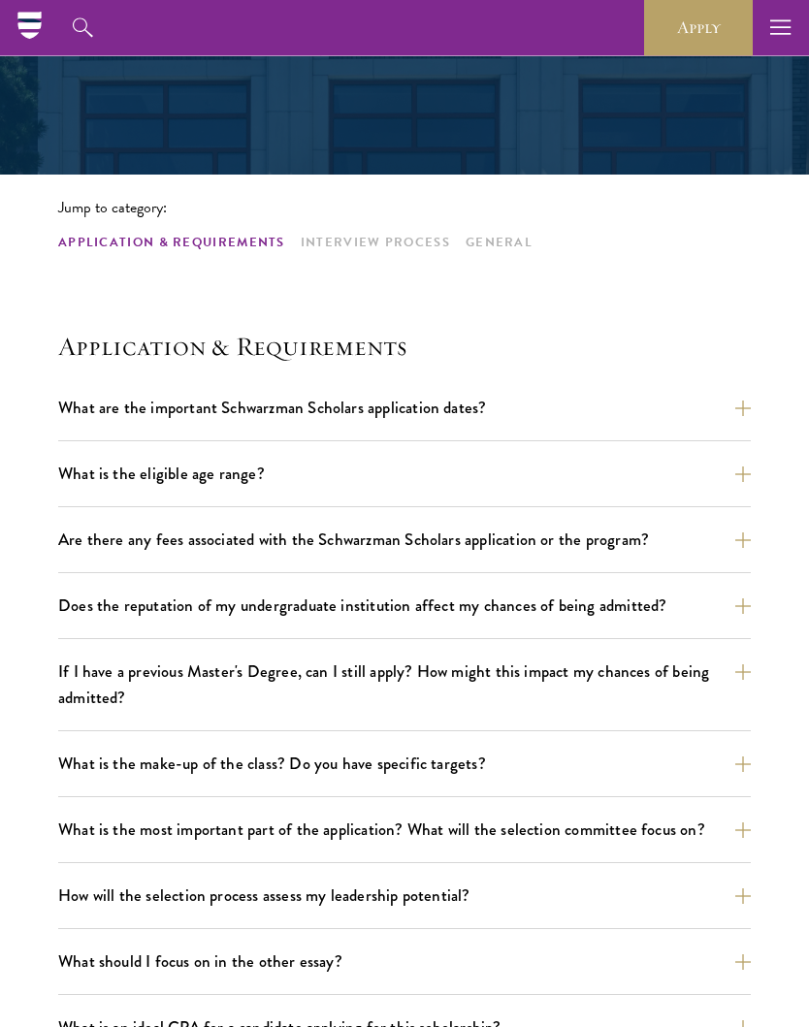
scroll to position [0, 0]
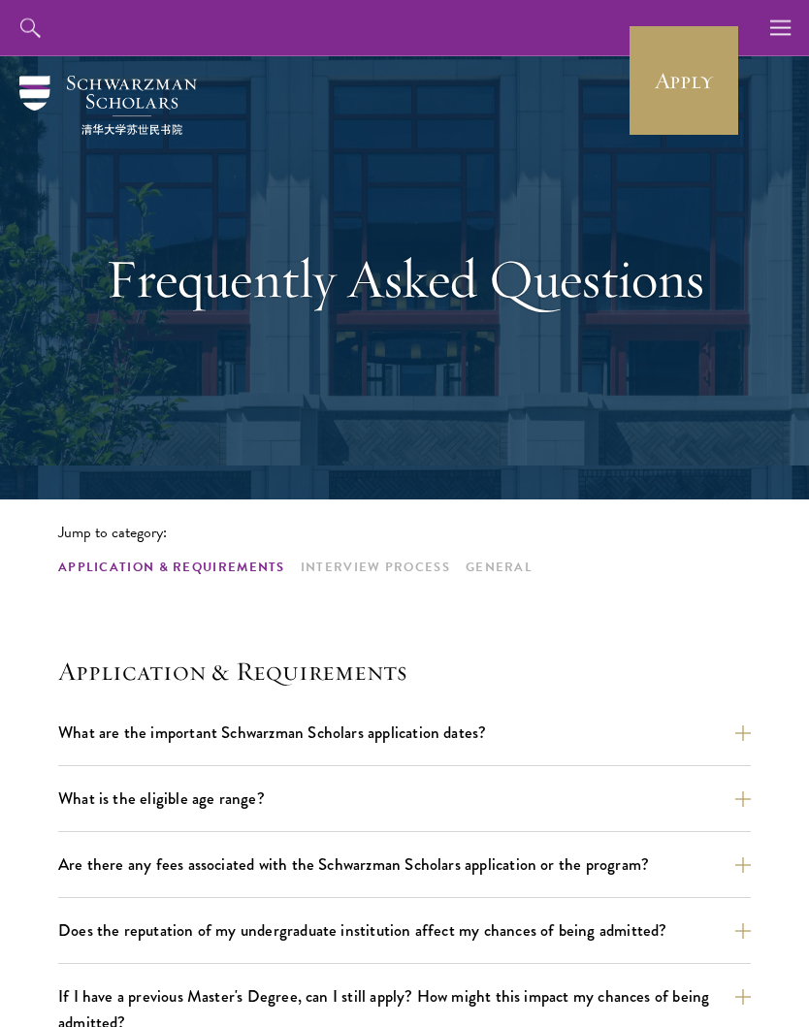
click at [48, 98] on img at bounding box center [107, 105] width 177 height 59
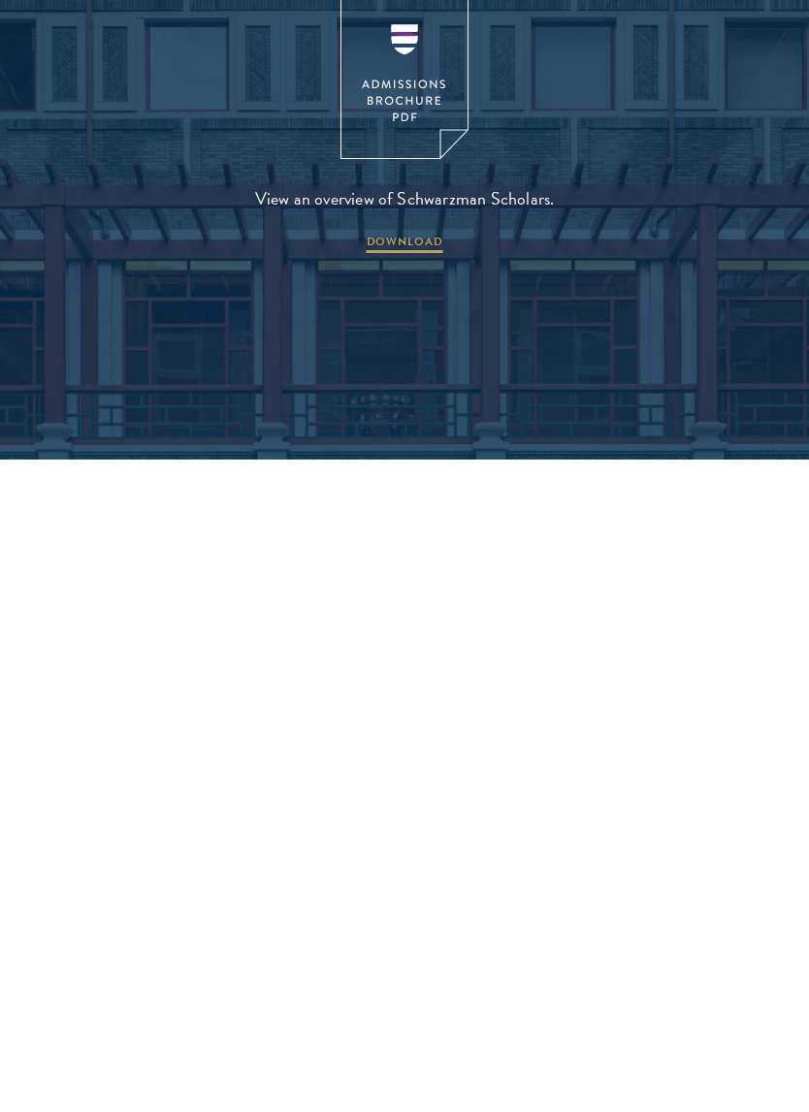
scroll to position [4226, 0]
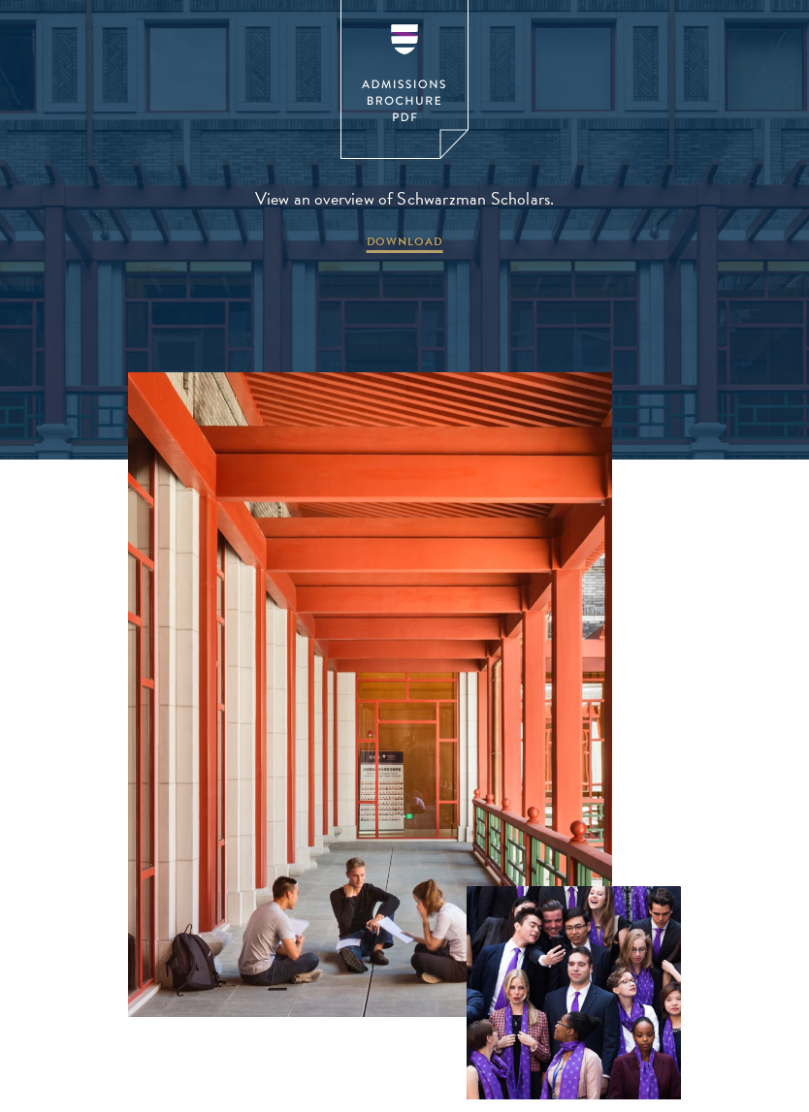
click at [419, 73] on img at bounding box center [404, 76] width 128 height 166
